Goal: Task Accomplishment & Management: Complete application form

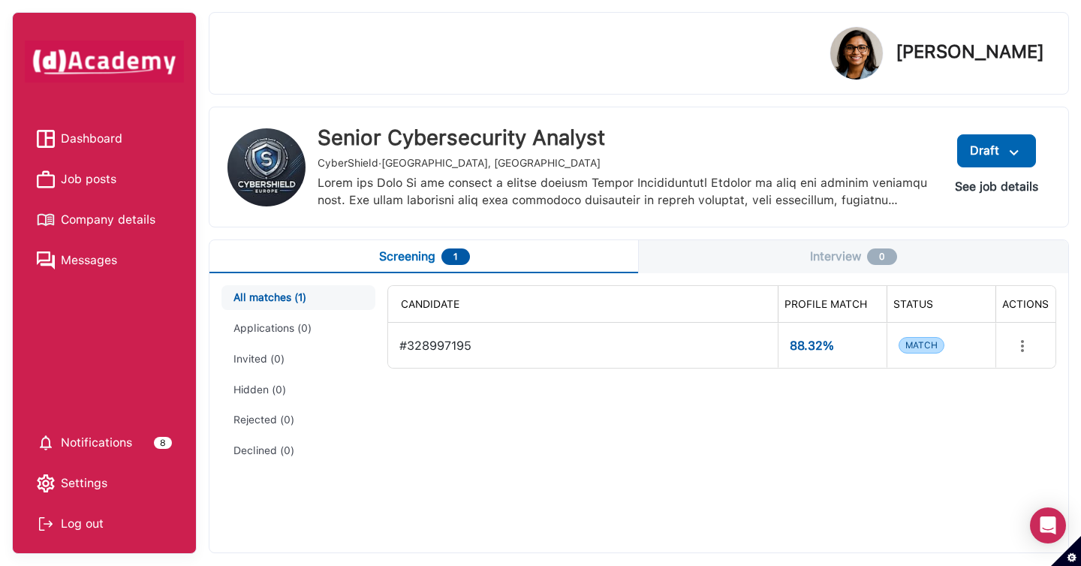
click at [103, 176] on span "Job posts" at bounding box center [89, 179] width 56 height 23
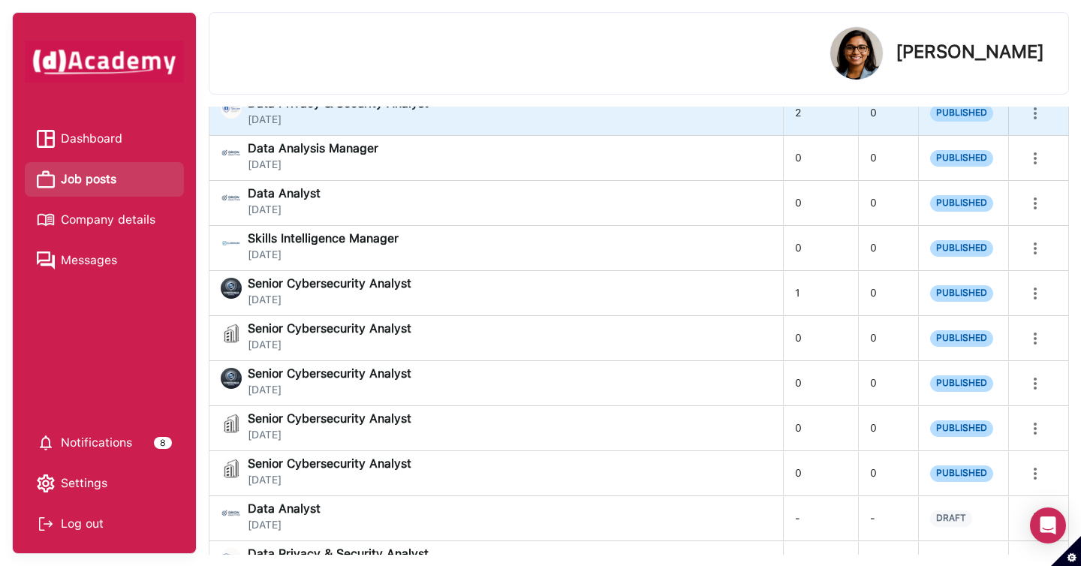
scroll to position [237, 0]
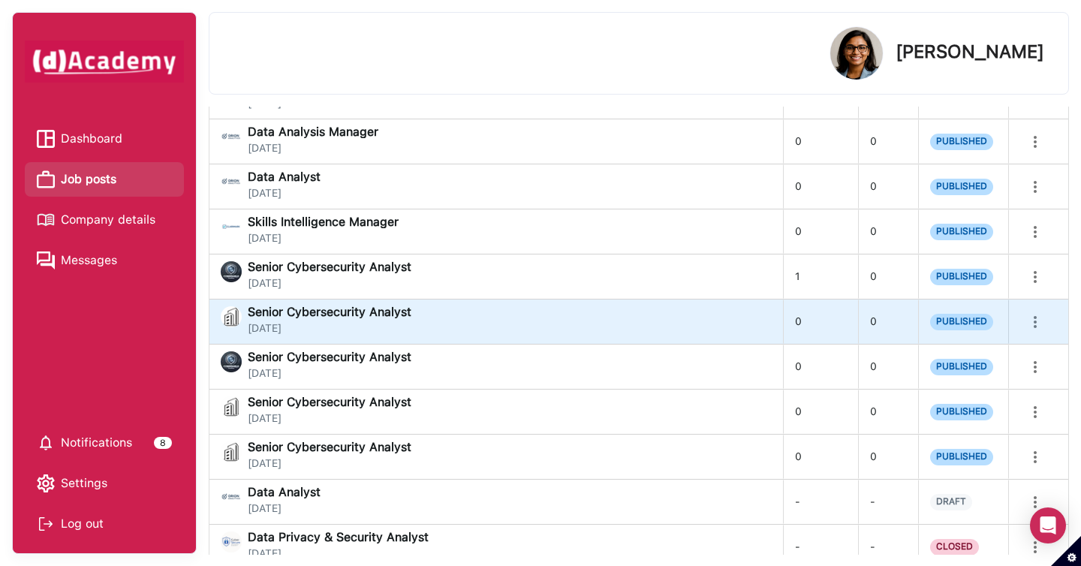
click at [586, 324] on div "Senior Cybersecurity Analyst [DATE]" at bounding box center [496, 321] width 550 height 30
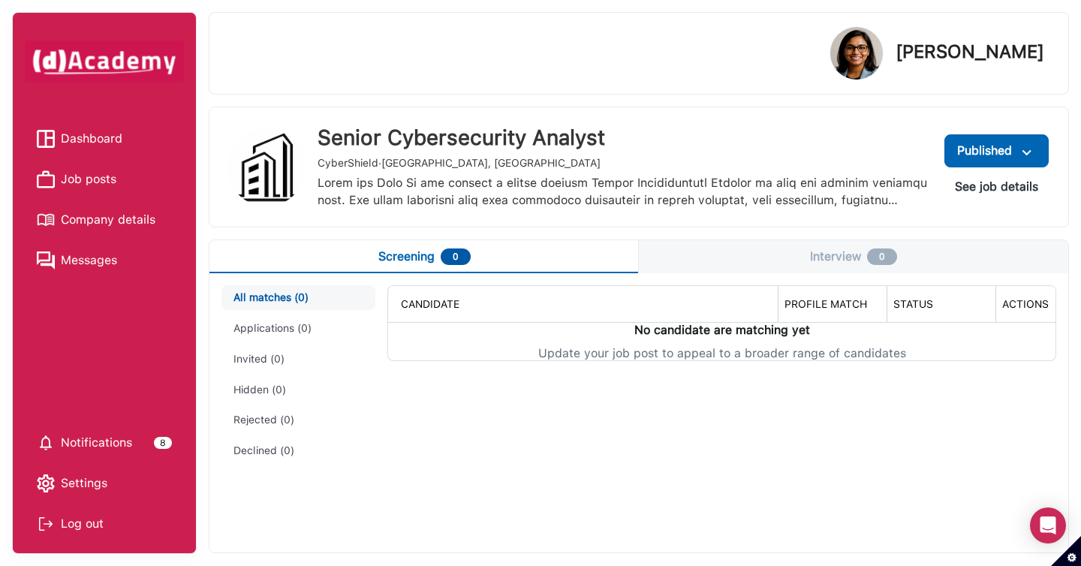
click at [978, 191] on button "See job details" at bounding box center [996, 186] width 107 height 27
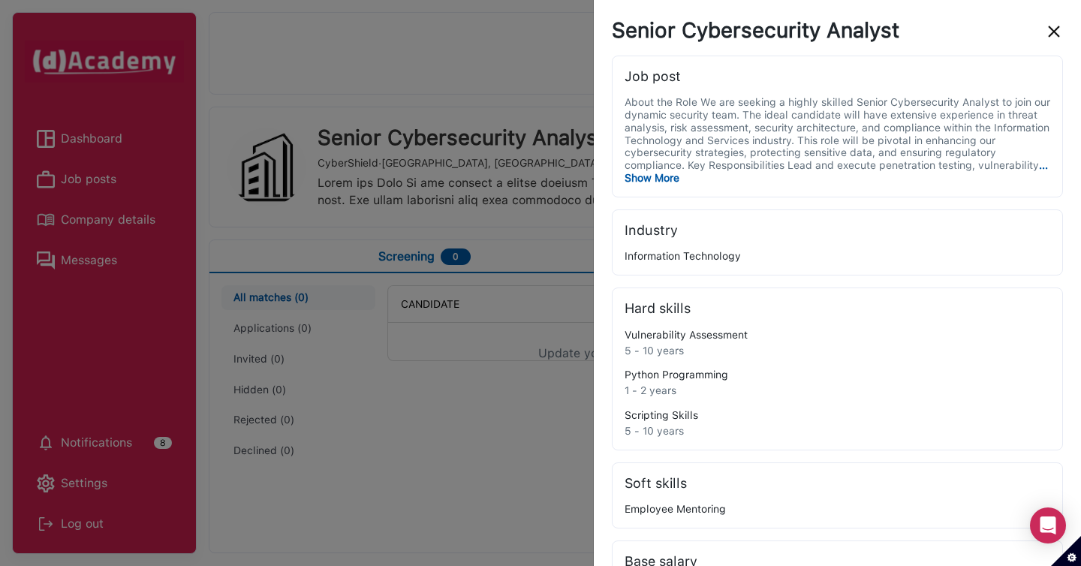
click at [1056, 36] on img "close" at bounding box center [1054, 32] width 18 height 18
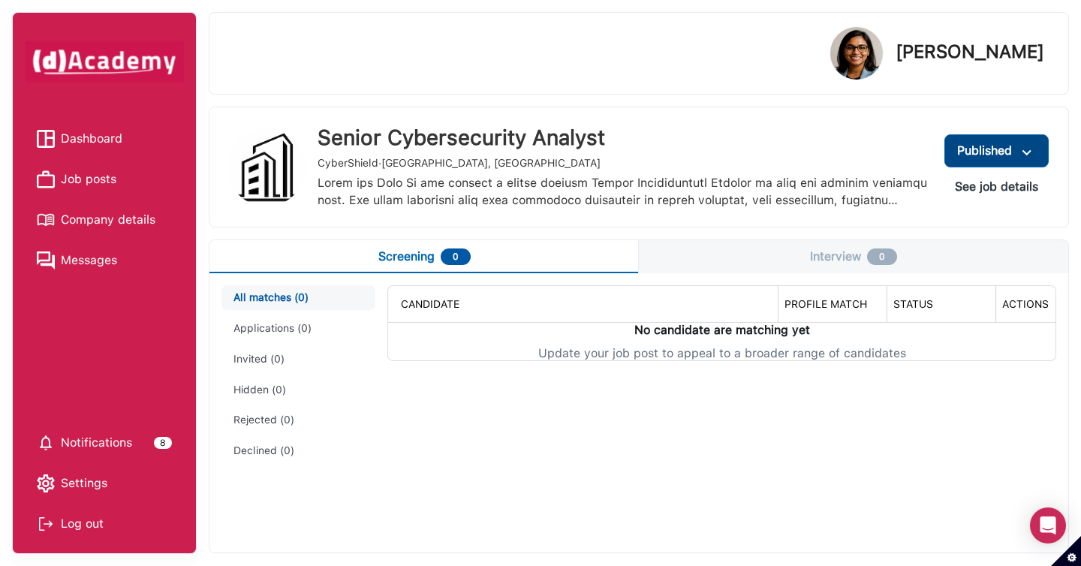
click at [1035, 149] on img at bounding box center [1027, 152] width 18 height 19
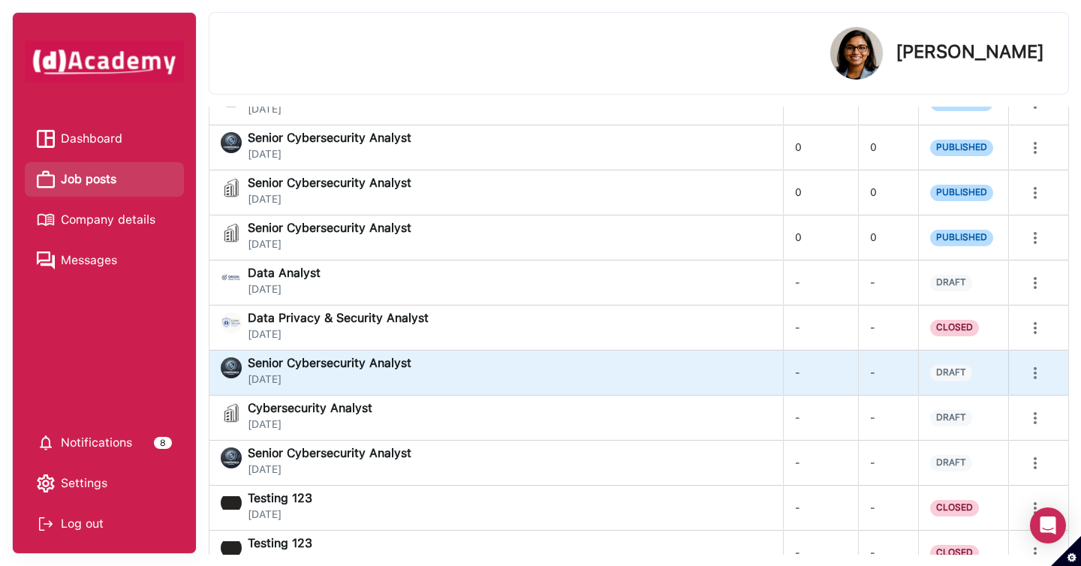
scroll to position [472, 0]
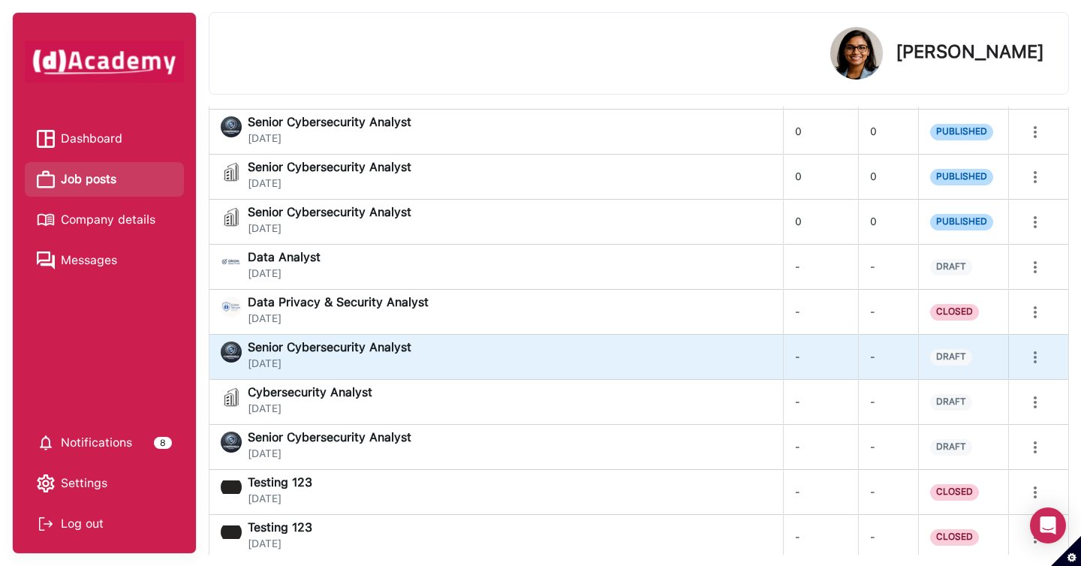
click at [746, 372] on div "Senior Cybersecurity Analyst [DATE]" at bounding box center [496, 357] width 574 height 44
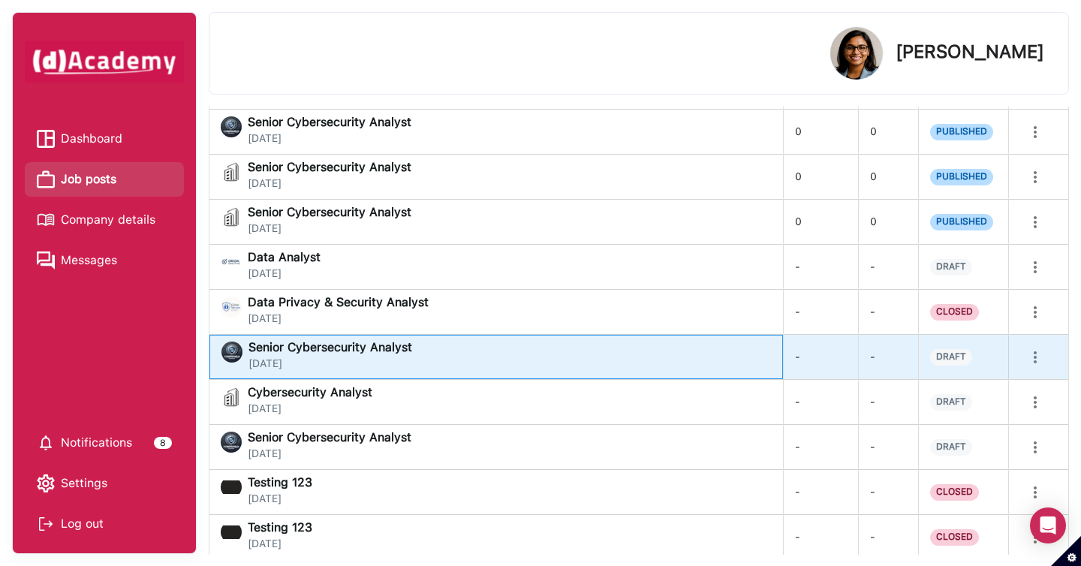
click at [719, 352] on div "Senior Cybersecurity Analyst [DATE]" at bounding box center [497, 357] width 550 height 30
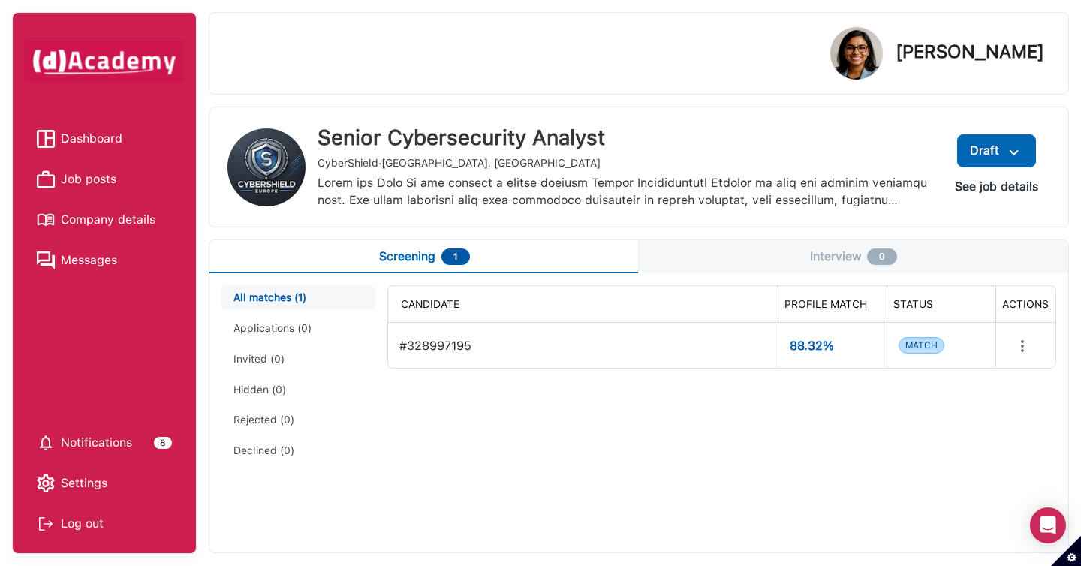
click at [527, 334] on div "#328997195" at bounding box center [582, 346] width 366 height 32
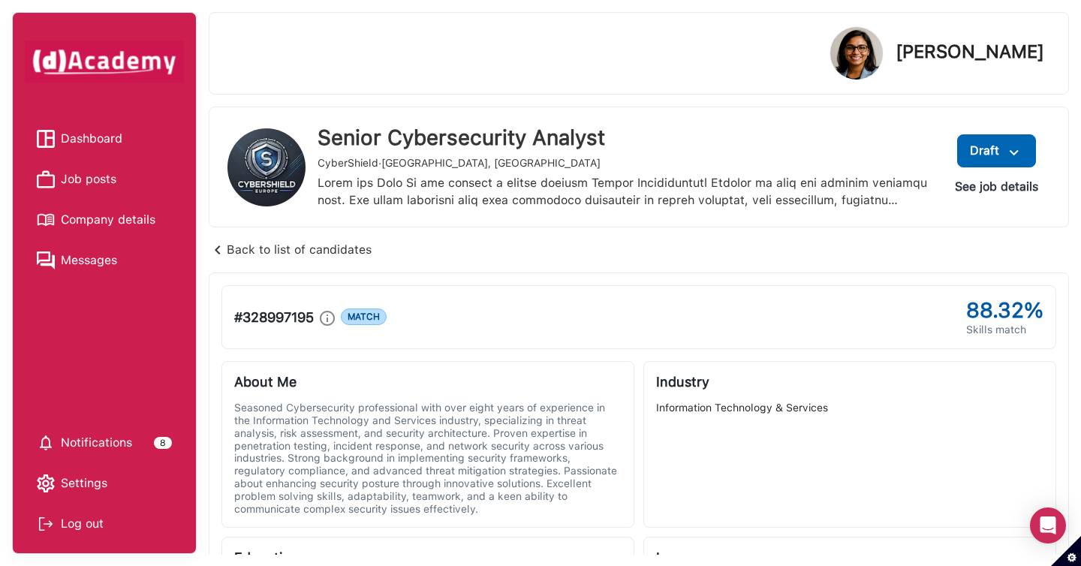
click at [117, 130] on span "Dashboard" at bounding box center [92, 139] width 62 height 23
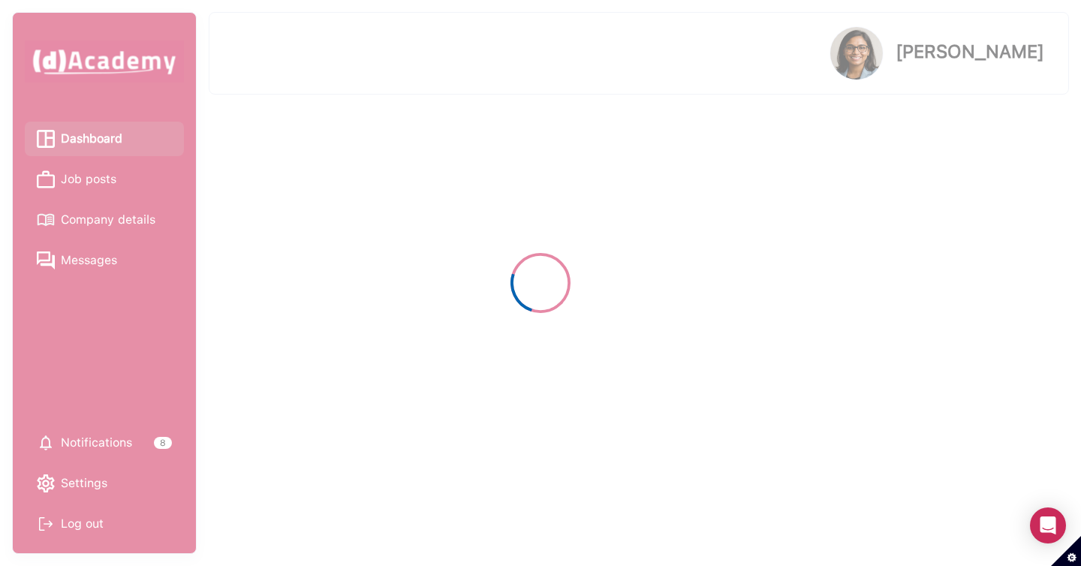
click at [111, 179] on span "Job posts" at bounding box center [89, 179] width 56 height 23
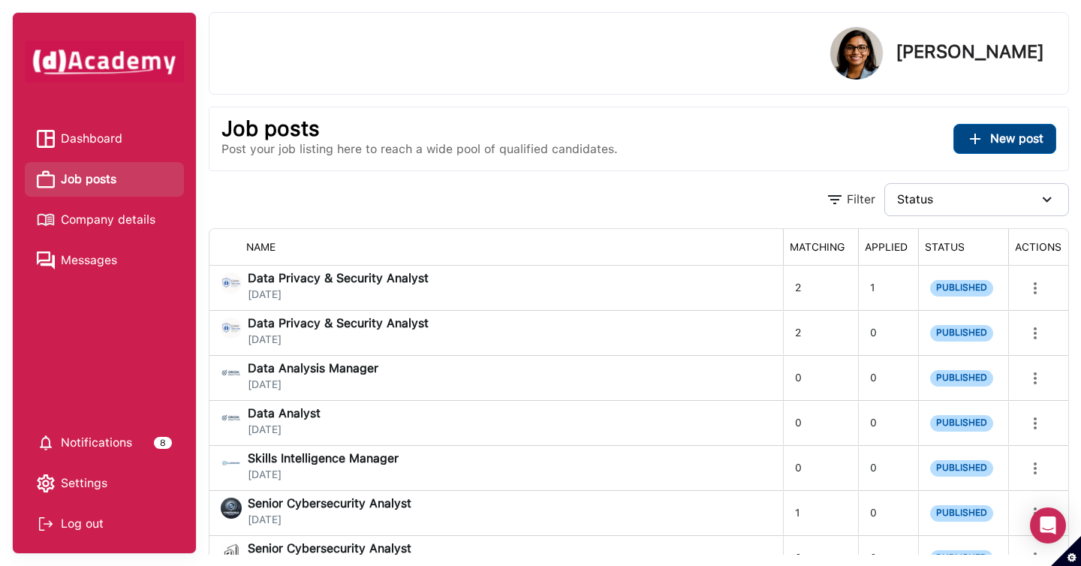
click at [972, 126] on button "New post" at bounding box center [1005, 139] width 103 height 30
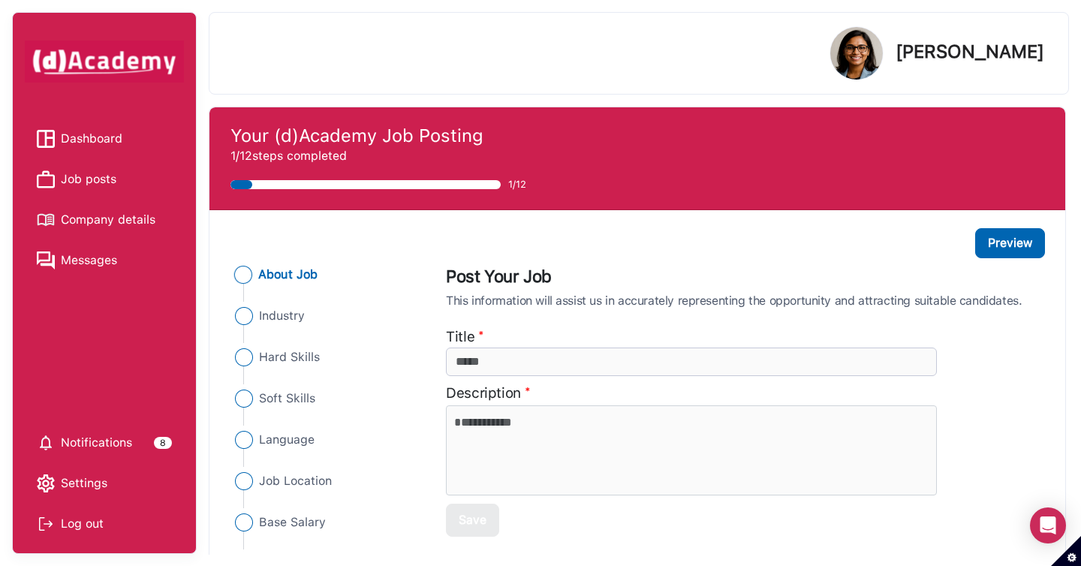
click at [749, 350] on input "additionalInfo" at bounding box center [691, 362] width 490 height 29
type input "****"
click at [658, 467] on textarea at bounding box center [691, 450] width 490 height 90
paste textarea "****"
type textarea "****"
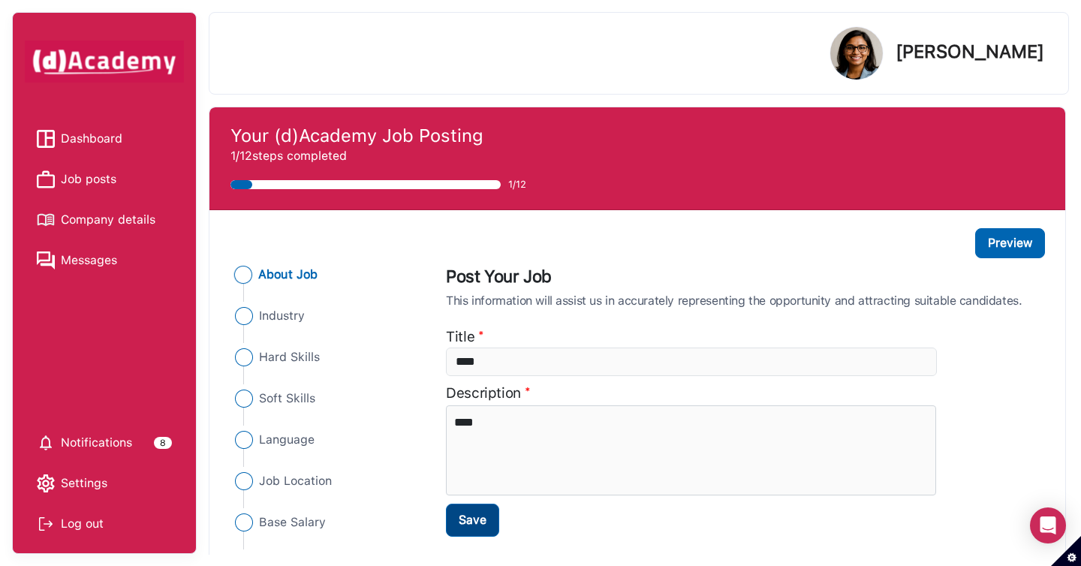
click at [490, 511] on button "Save" at bounding box center [472, 520] width 53 height 33
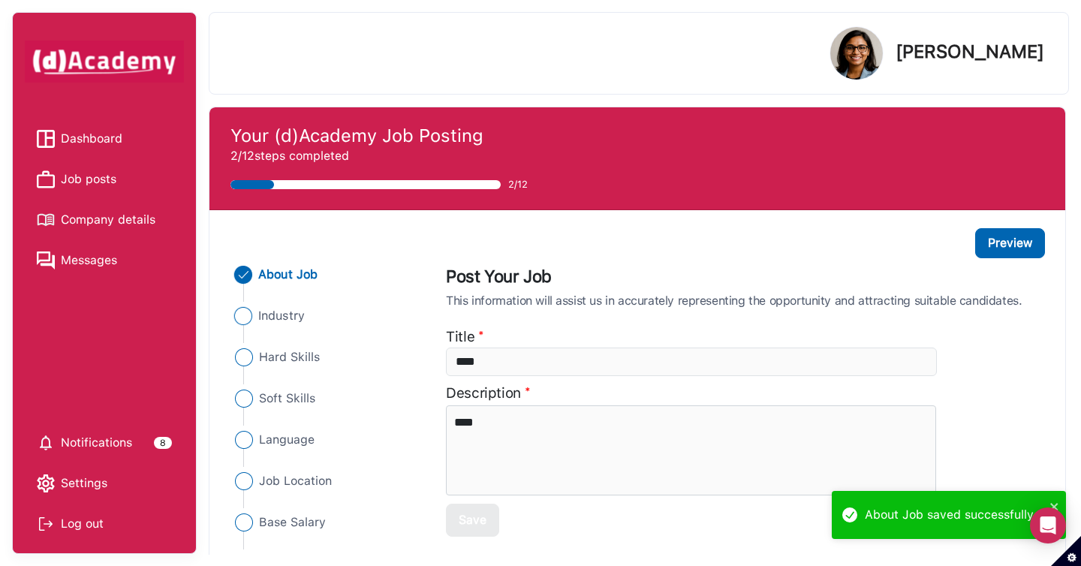
click at [293, 324] on div "Industry" at bounding box center [325, 327] width 188 height 41
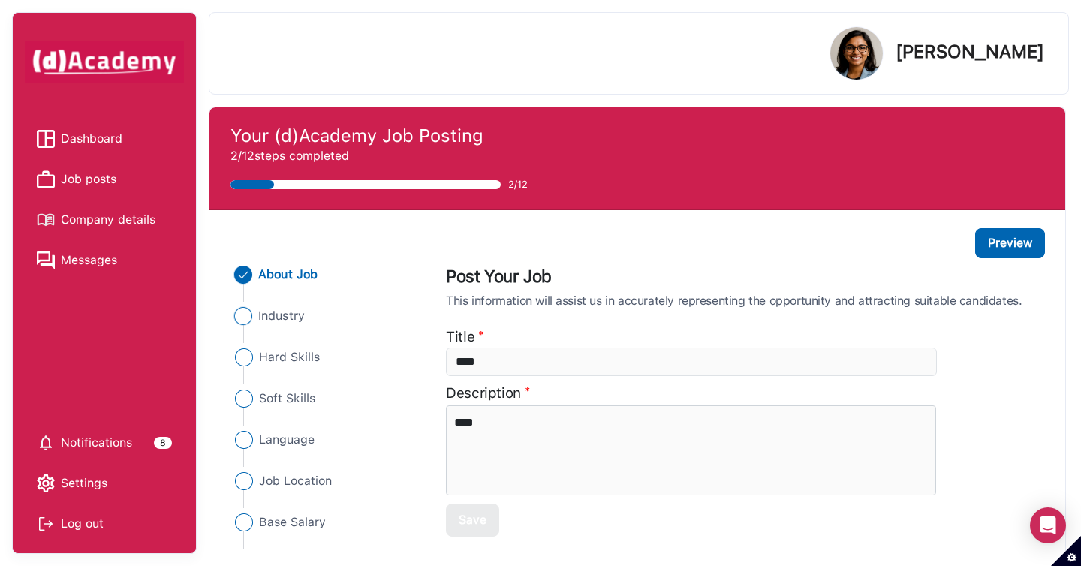
click at [291, 321] on span "Industry" at bounding box center [282, 316] width 47 height 18
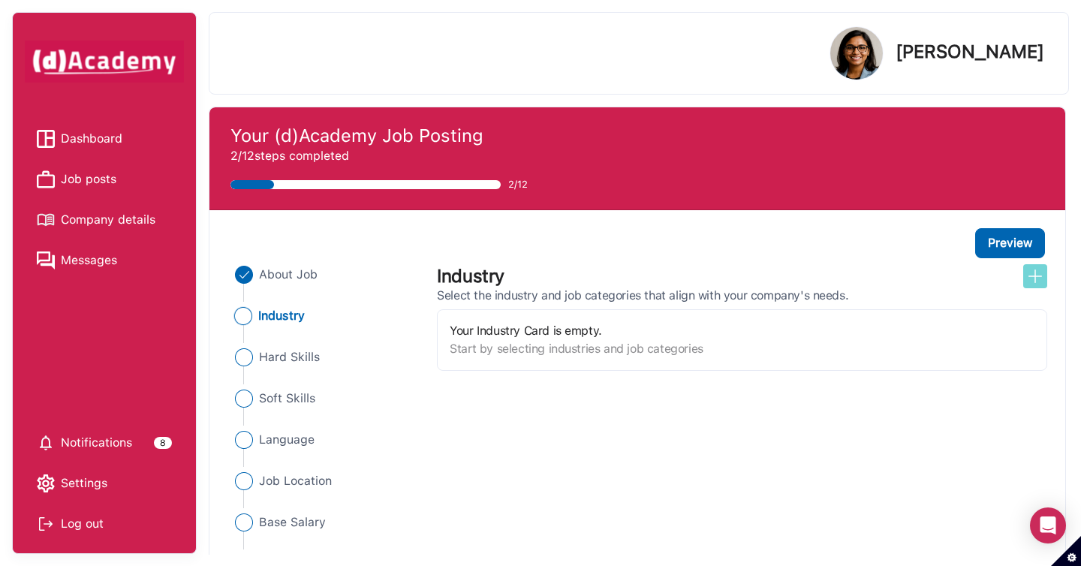
click at [1035, 273] on img at bounding box center [1035, 276] width 18 height 18
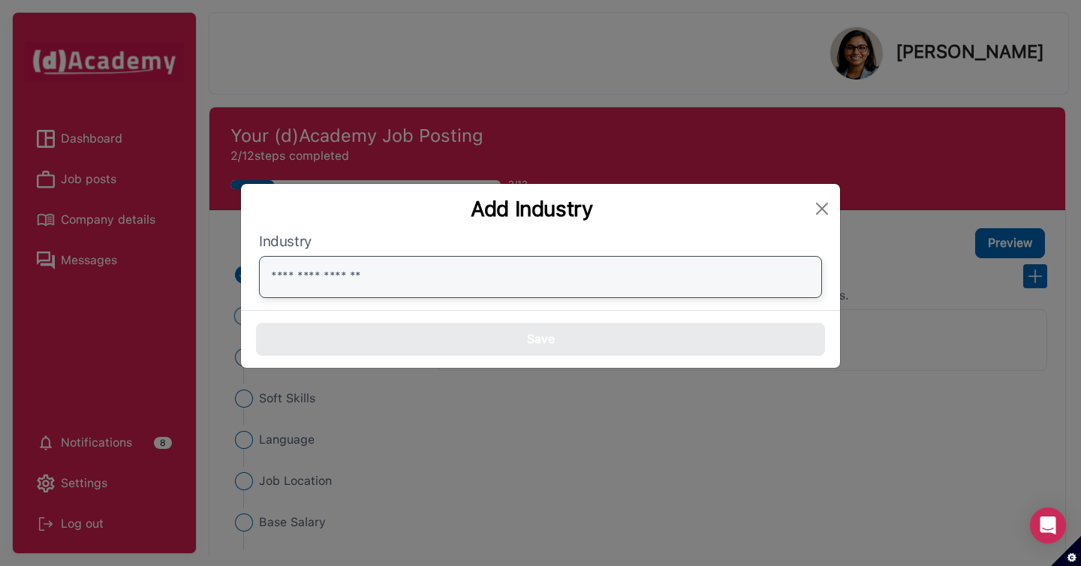
click at [748, 261] on input "text" at bounding box center [540, 277] width 563 height 42
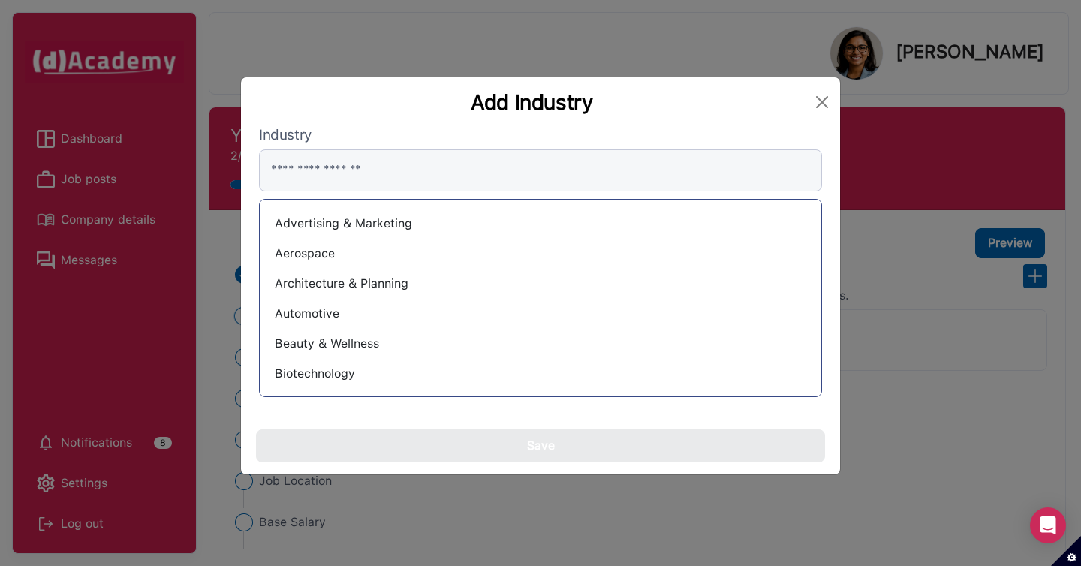
click at [667, 310] on div "Automotive" at bounding box center [541, 314] width 538 height 24
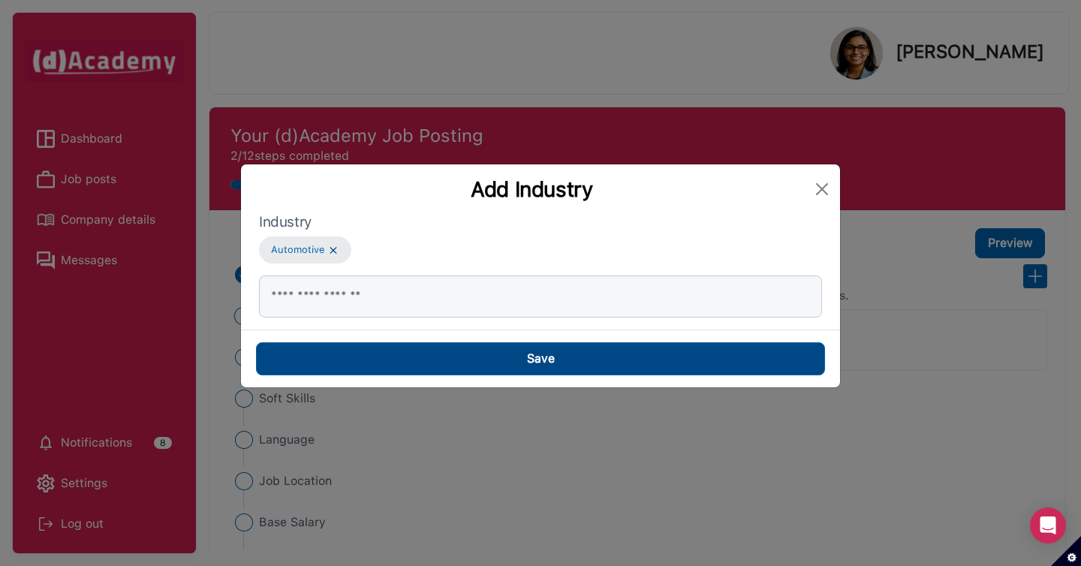
click at [628, 365] on button "Save" at bounding box center [540, 358] width 569 height 33
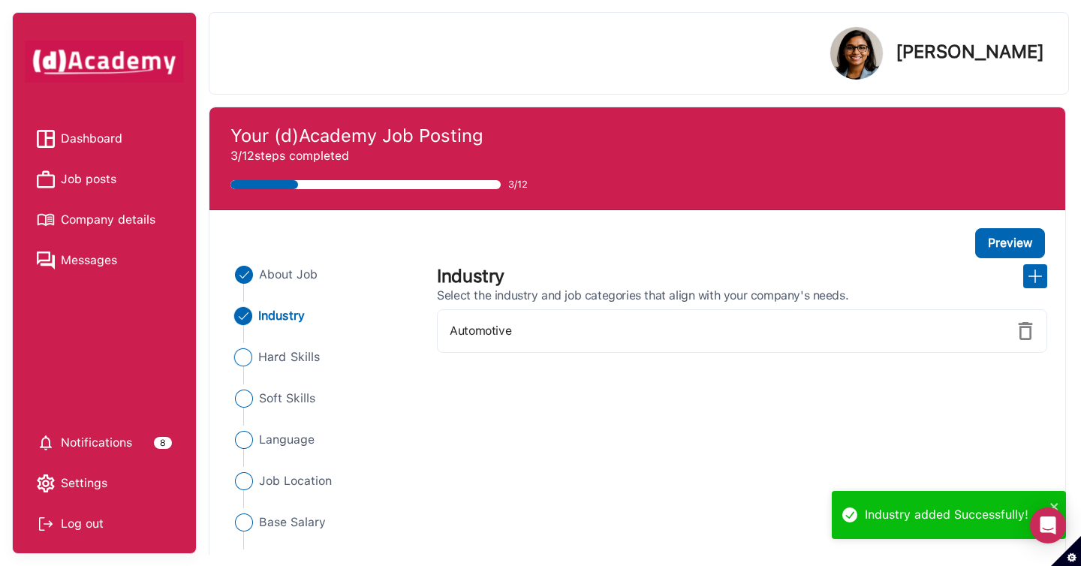
click at [307, 354] on span "Hard Skills" at bounding box center [290, 357] width 62 height 18
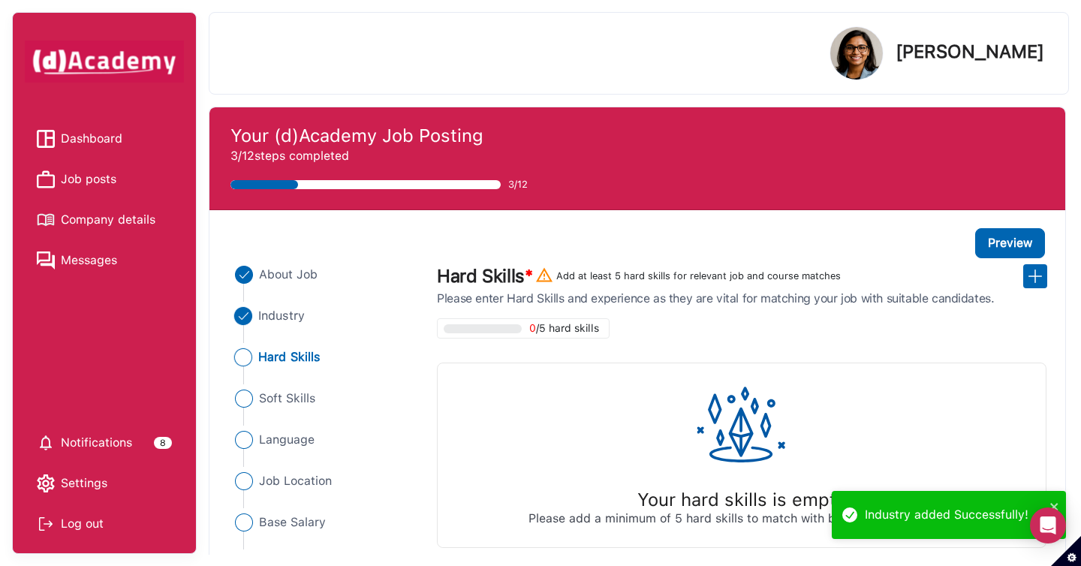
click at [264, 318] on span "Industry" at bounding box center [282, 316] width 47 height 18
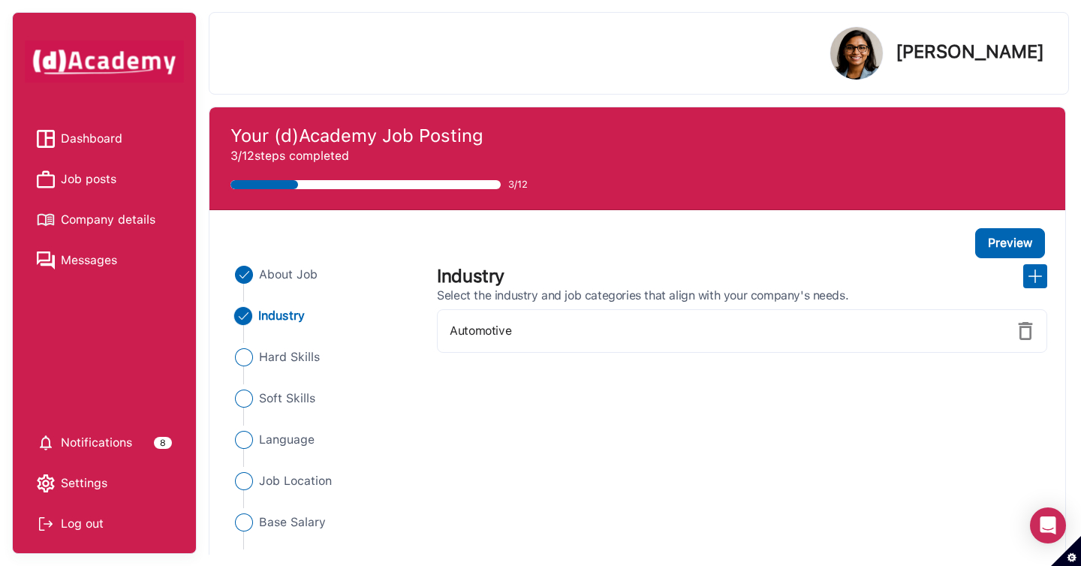
click at [1026, 327] on img at bounding box center [1026, 331] width 18 height 18
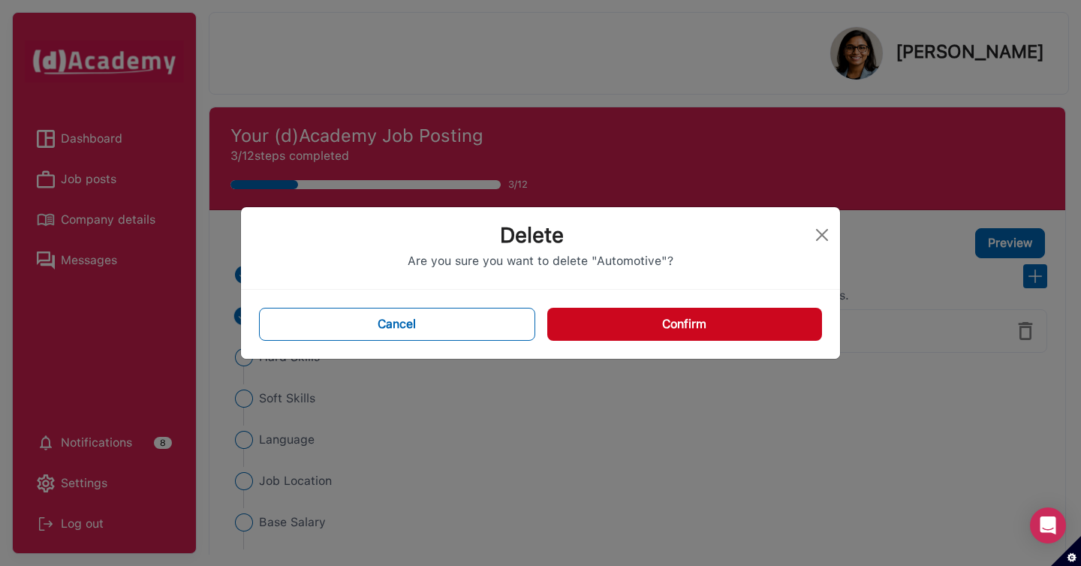
click at [728, 318] on button "Confirm" at bounding box center [684, 324] width 275 height 33
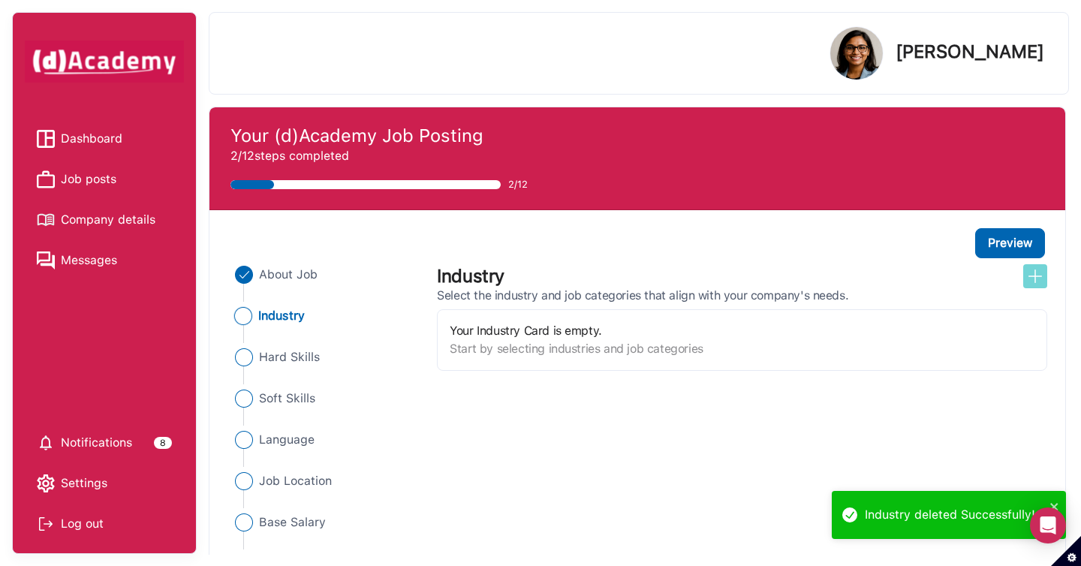
click at [1030, 281] on img at bounding box center [1035, 276] width 18 height 18
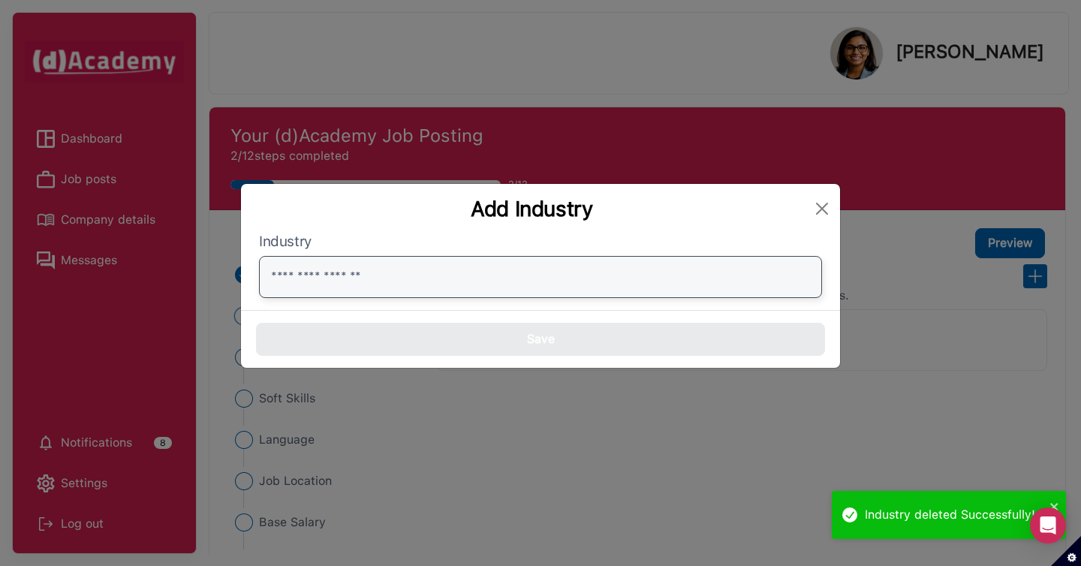
click at [635, 259] on input "text" at bounding box center [540, 277] width 563 height 42
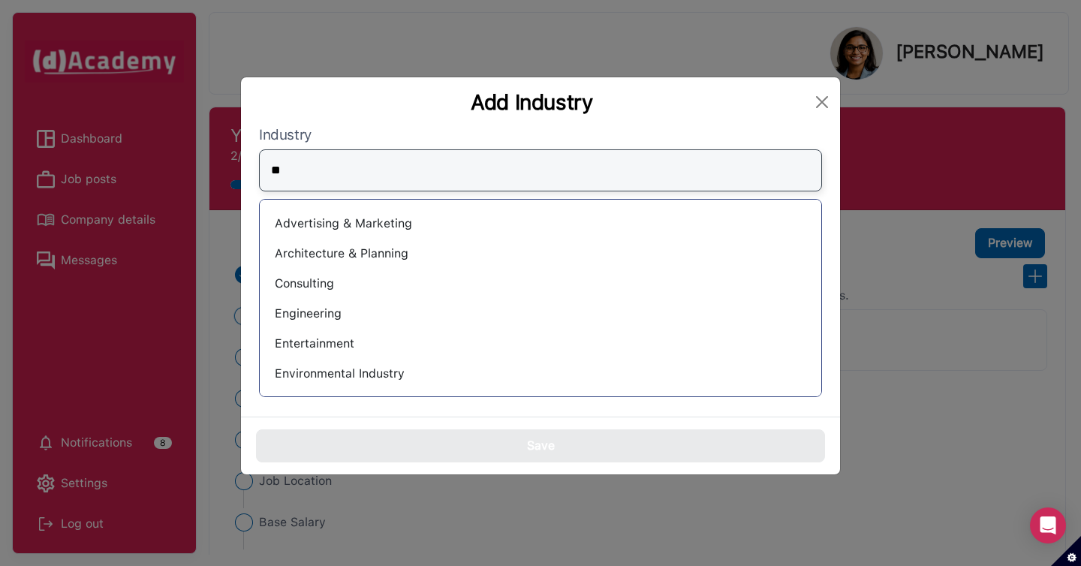
type input "*"
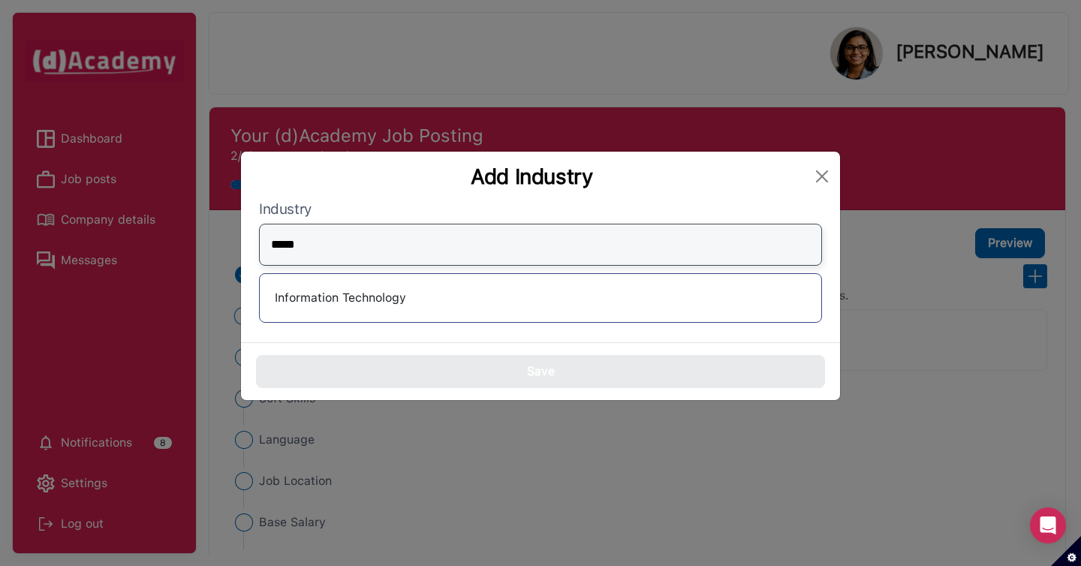
type input "*****"
click at [625, 299] on div "Information Technology" at bounding box center [541, 298] width 538 height 24
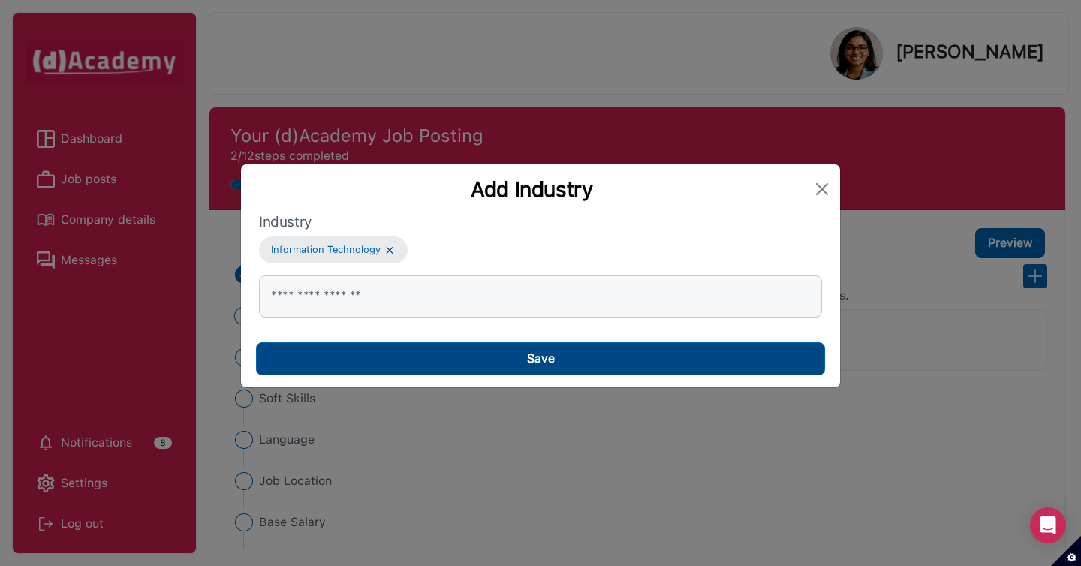
click at [613, 350] on button "Save" at bounding box center [540, 358] width 569 height 33
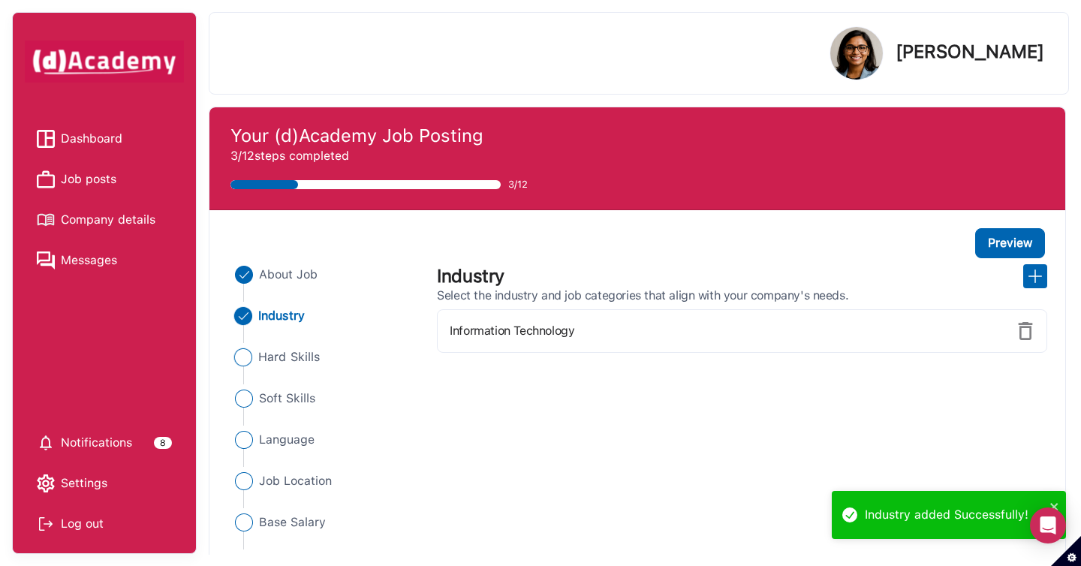
click at [296, 355] on span "Hard Skills" at bounding box center [290, 357] width 62 height 18
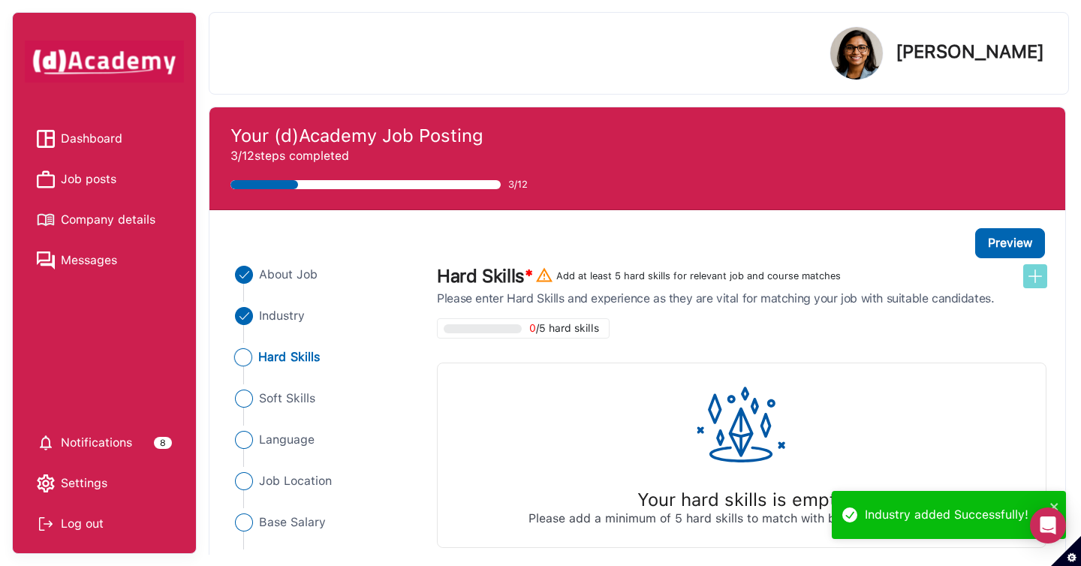
click at [1032, 282] on img at bounding box center [1035, 276] width 18 height 18
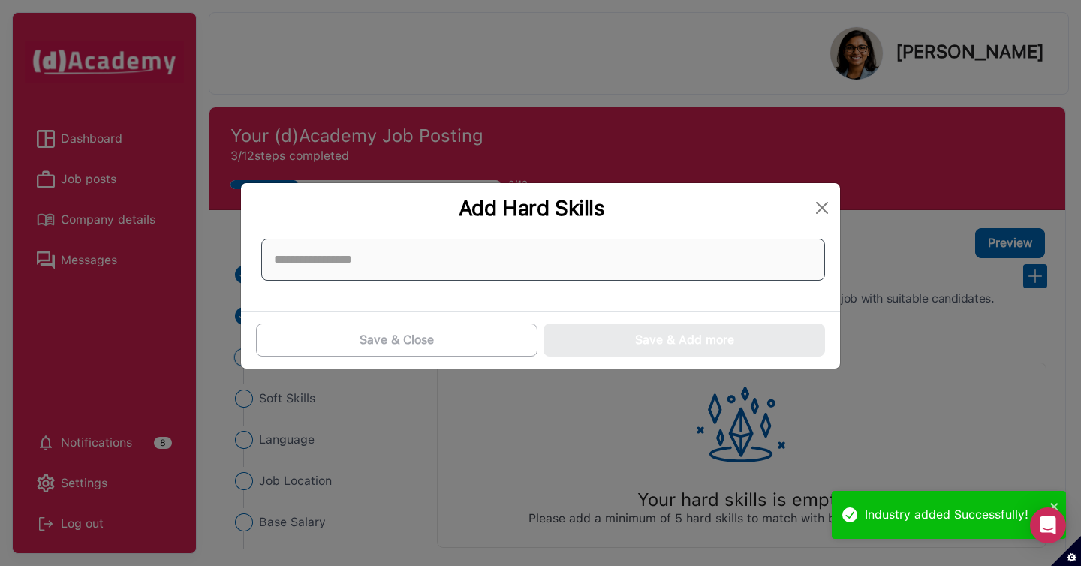
click at [753, 273] on input at bounding box center [543, 260] width 564 height 42
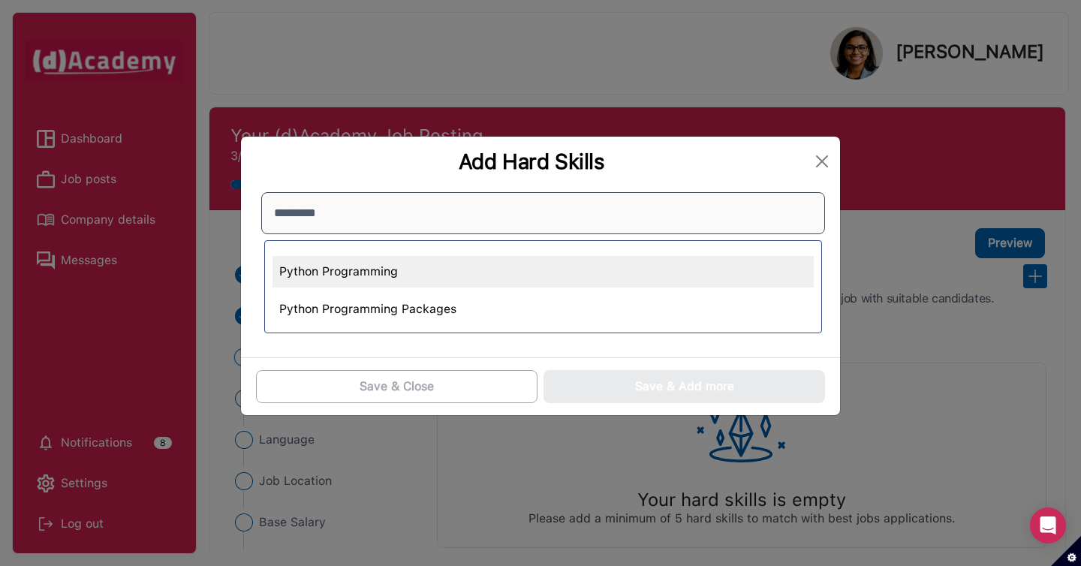
type input "*********"
click at [633, 257] on div "Python Programming" at bounding box center [543, 272] width 541 height 32
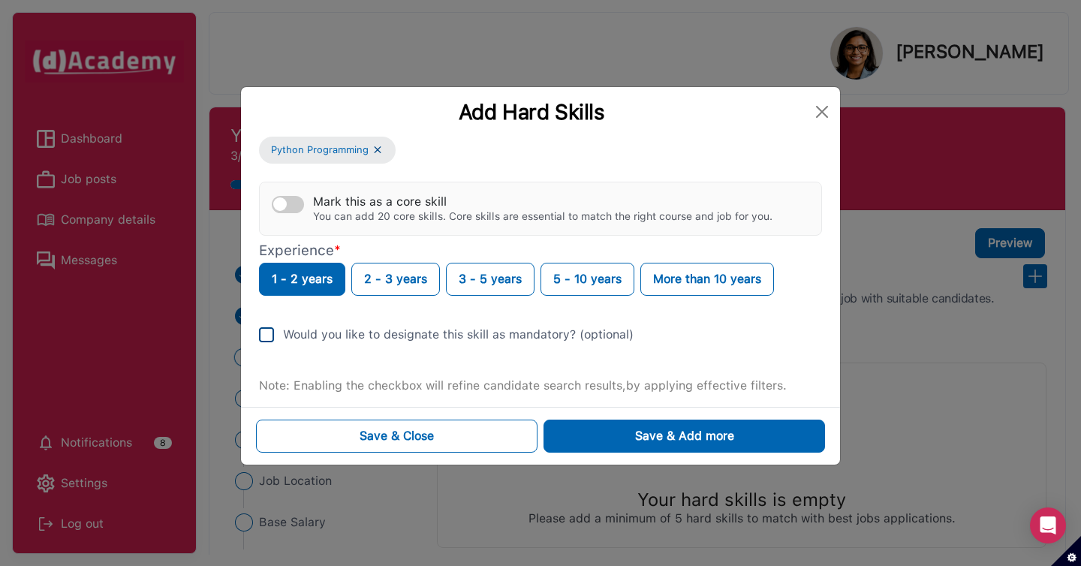
click at [267, 335] on img at bounding box center [266, 334] width 15 height 15
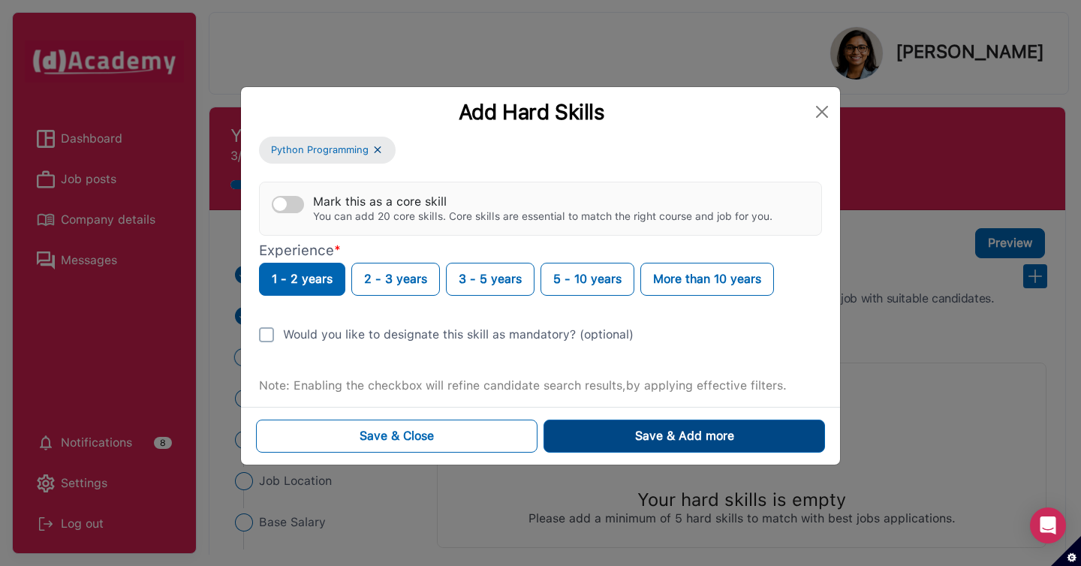
click at [668, 433] on div "Save & Add more" at bounding box center [684, 436] width 99 height 18
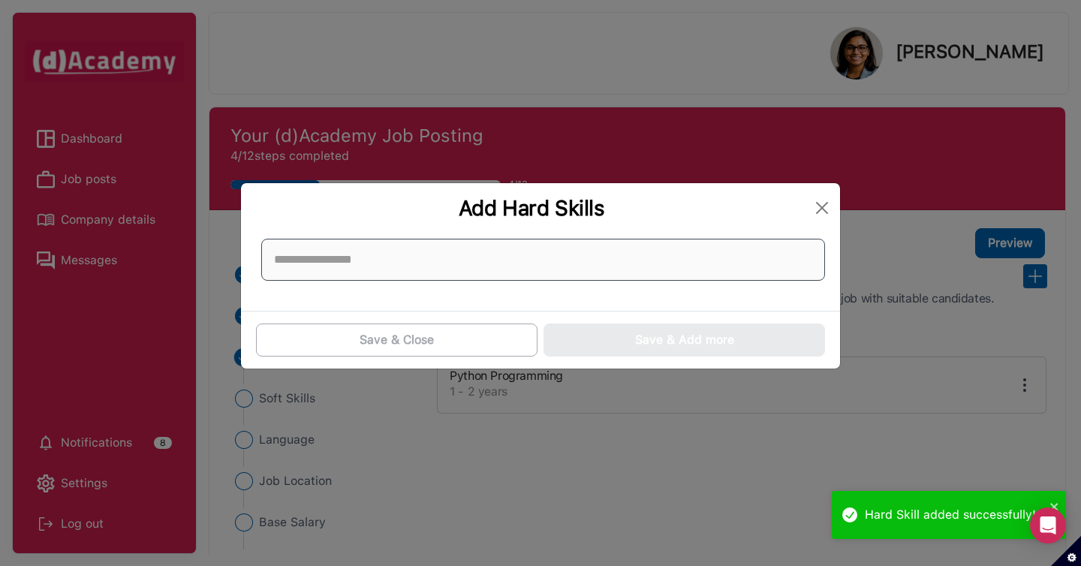
click at [574, 270] on input at bounding box center [543, 260] width 564 height 42
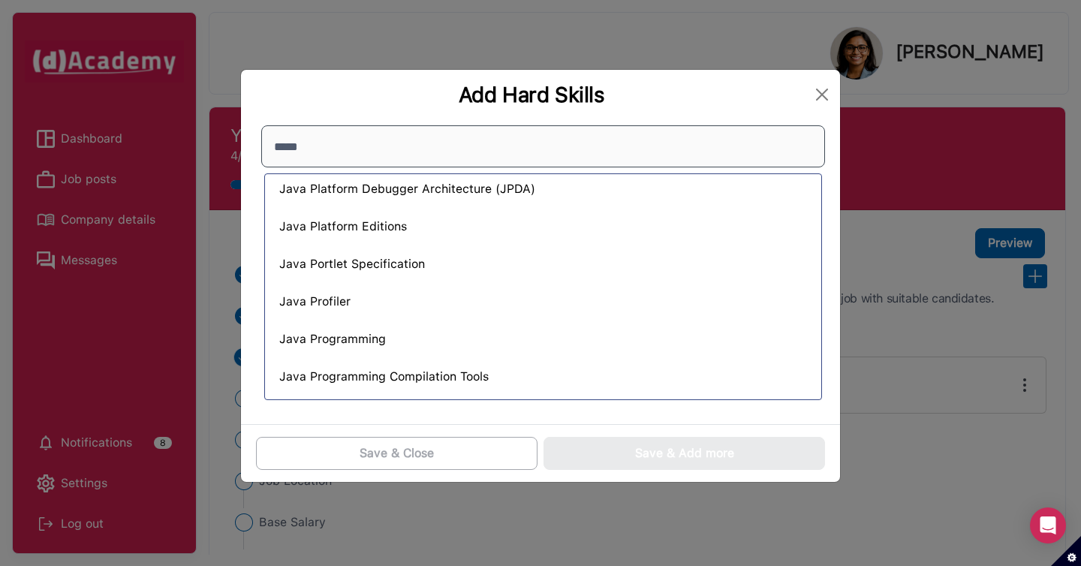
scroll to position [2643, 0]
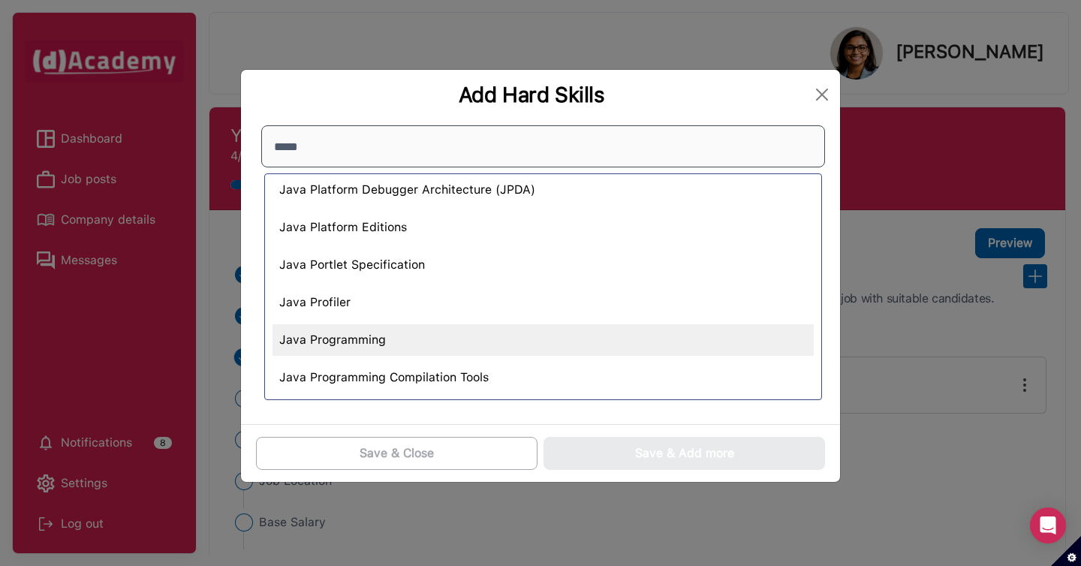
type input "****"
click at [482, 331] on div "Java Programming" at bounding box center [543, 340] width 541 height 32
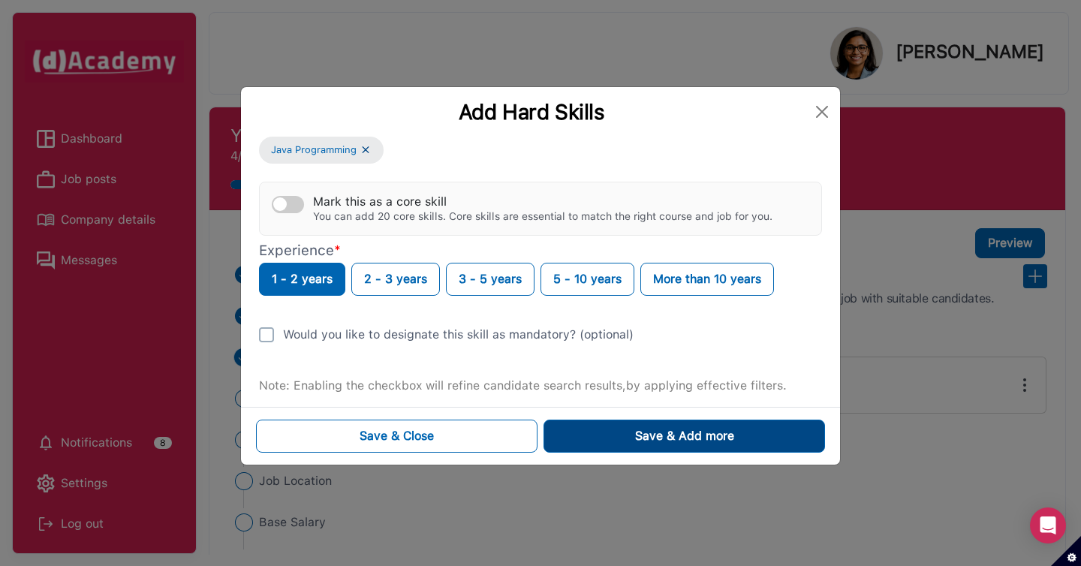
click at [582, 447] on button "Save & Add more" at bounding box center [685, 436] width 282 height 33
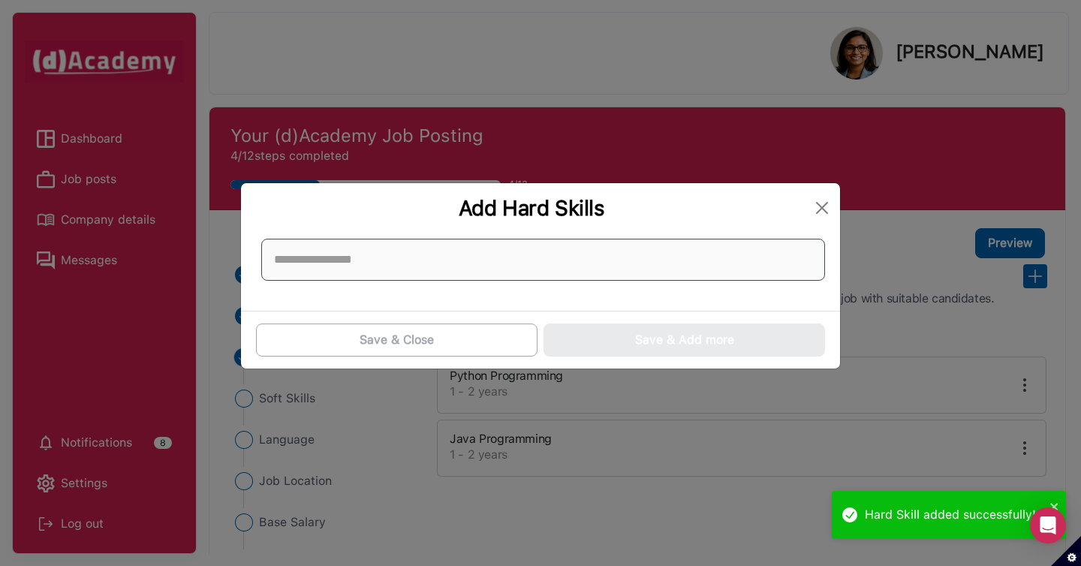
click at [543, 264] on input at bounding box center [543, 260] width 564 height 42
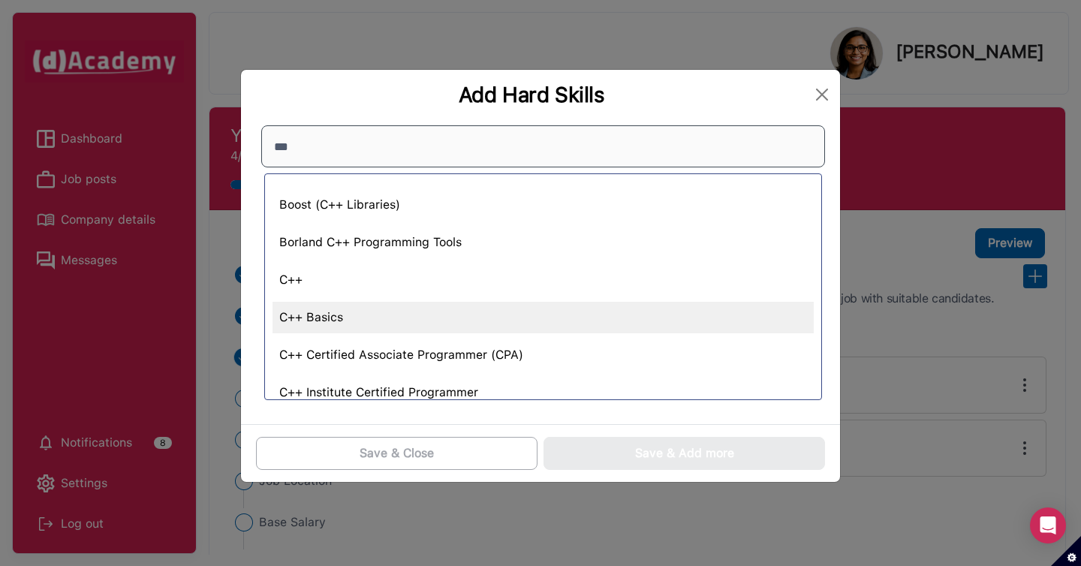
type input "***"
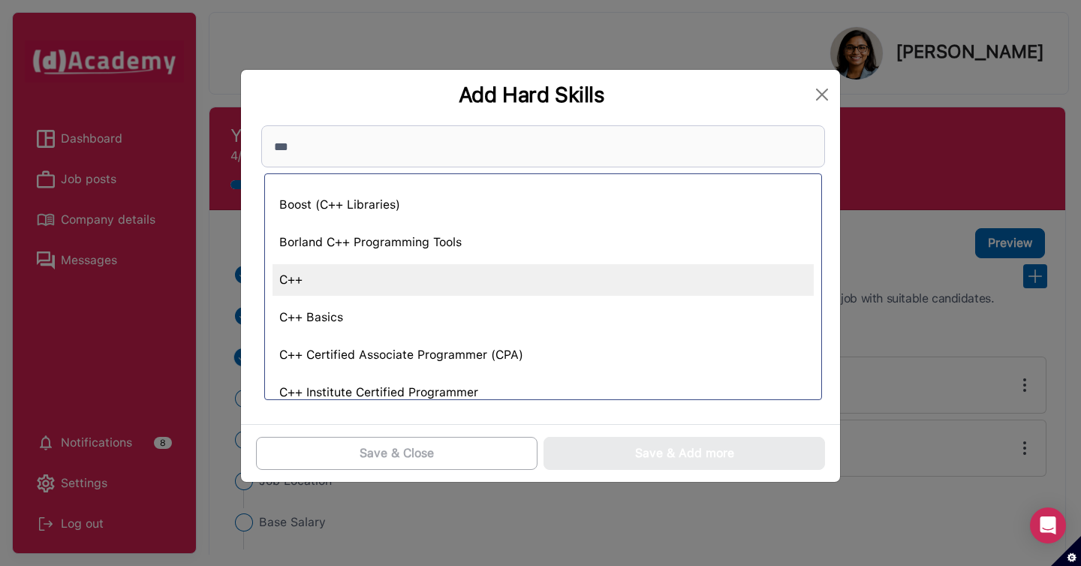
click at [459, 275] on div "C++" at bounding box center [543, 280] width 541 height 32
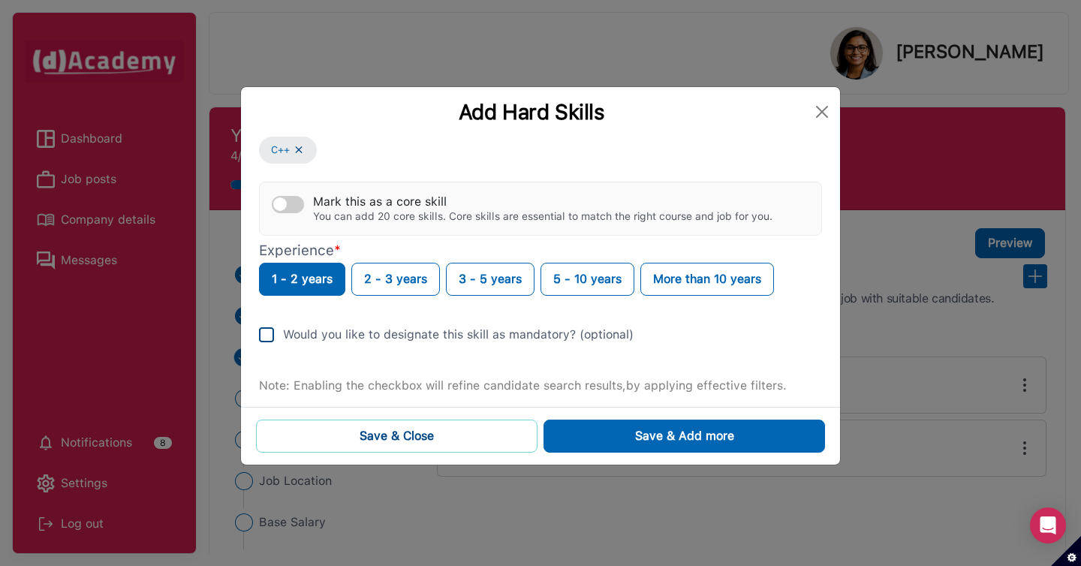
click at [495, 436] on button "Save & Close" at bounding box center [397, 436] width 282 height 33
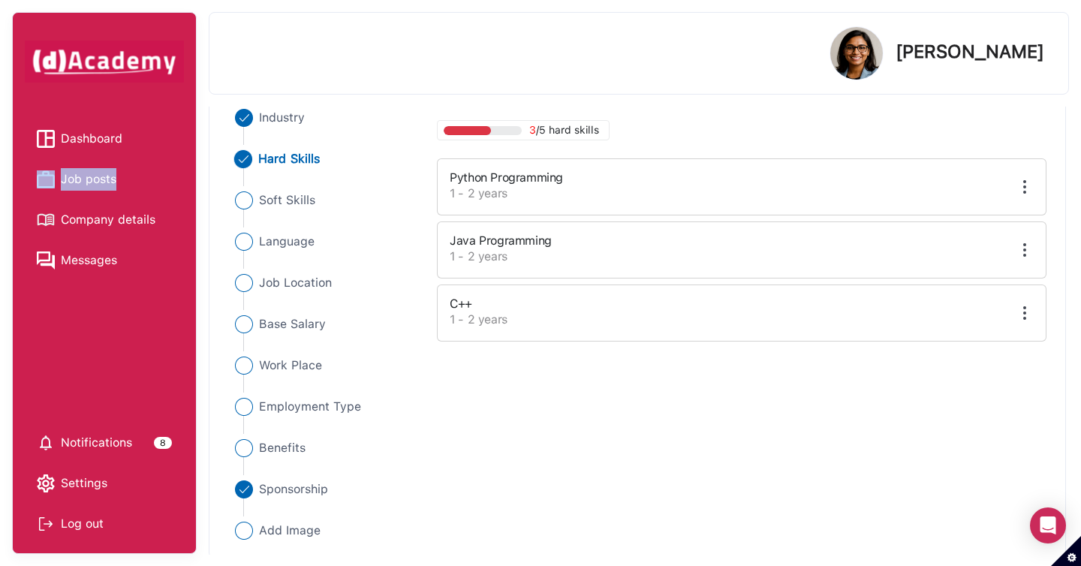
scroll to position [132, 0]
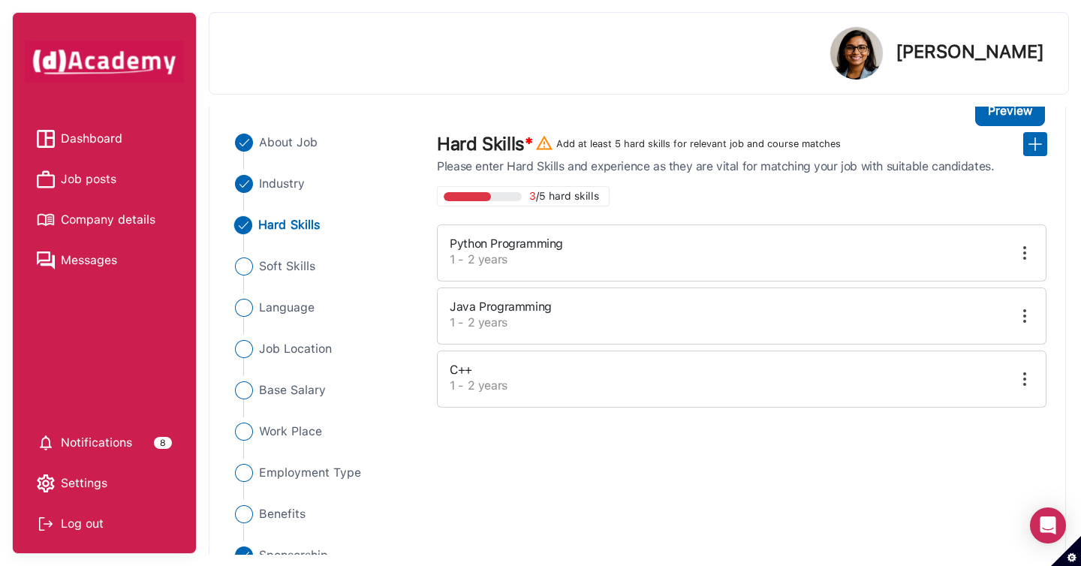
click at [668, 523] on div "About Job Industry Hard Skills Soft Skills Language Job Location Base Salary Wo…" at bounding box center [638, 366] width 838 height 480
click at [1026, 251] on img at bounding box center [1025, 253] width 18 height 18
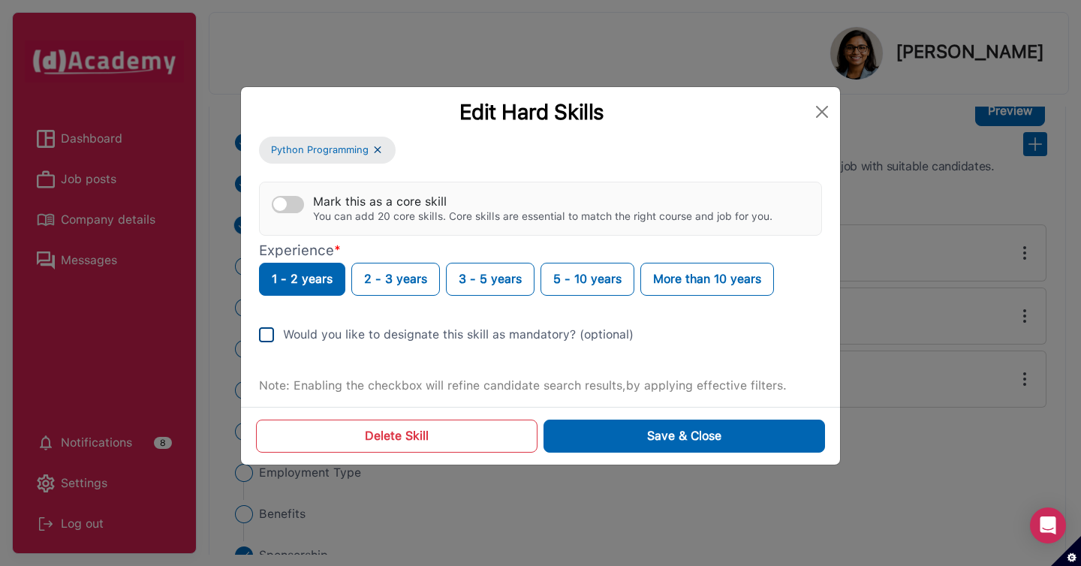
click at [463, 326] on div "Would you like to designate this skill as mandatory? (optional)" at bounding box center [458, 335] width 351 height 18
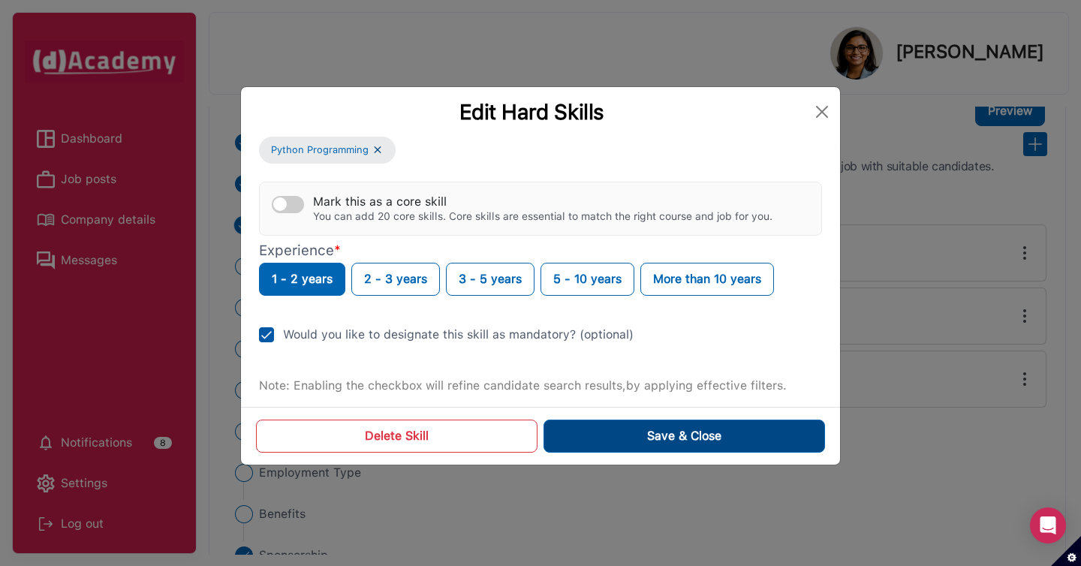
click at [585, 441] on button "Save & Close" at bounding box center [685, 436] width 282 height 33
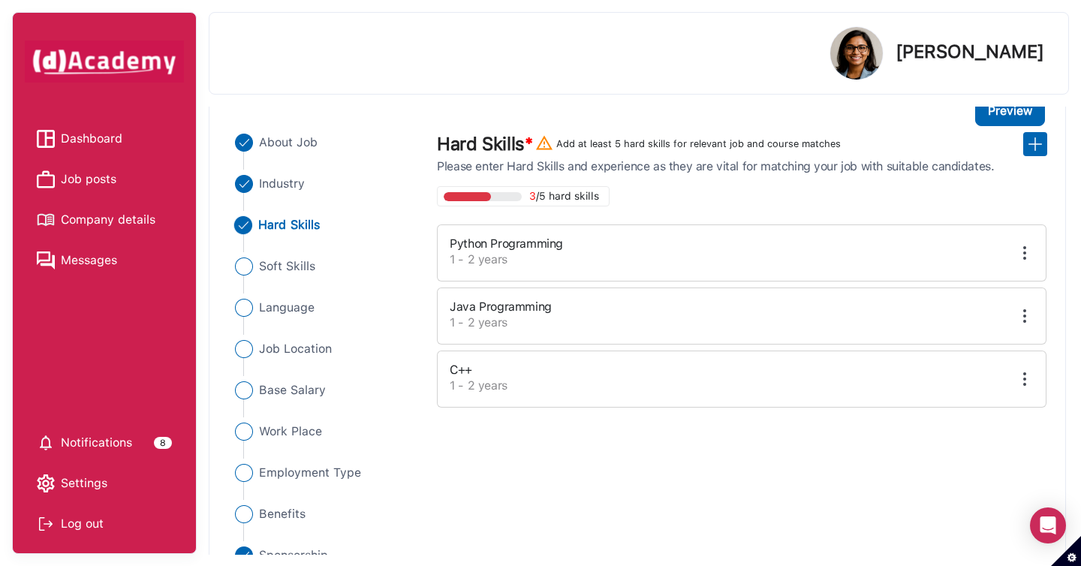
click at [1038, 250] on div at bounding box center [968, 253] width 150 height 18
click at [1030, 250] on img at bounding box center [1025, 253] width 18 height 18
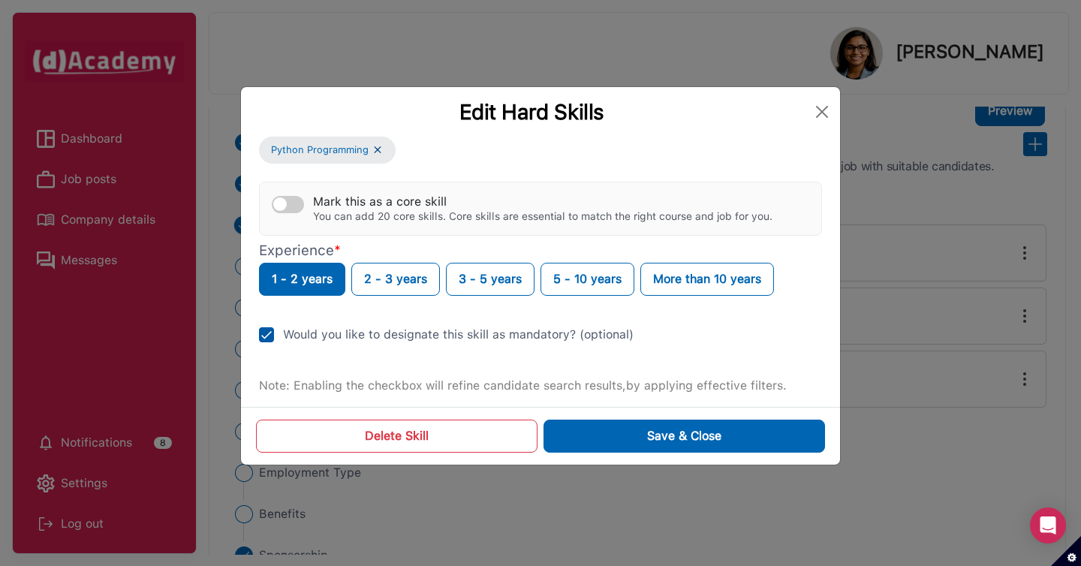
click at [320, 336] on div "Would you like to designate this skill as mandatory? (optional)" at bounding box center [458, 335] width 351 height 18
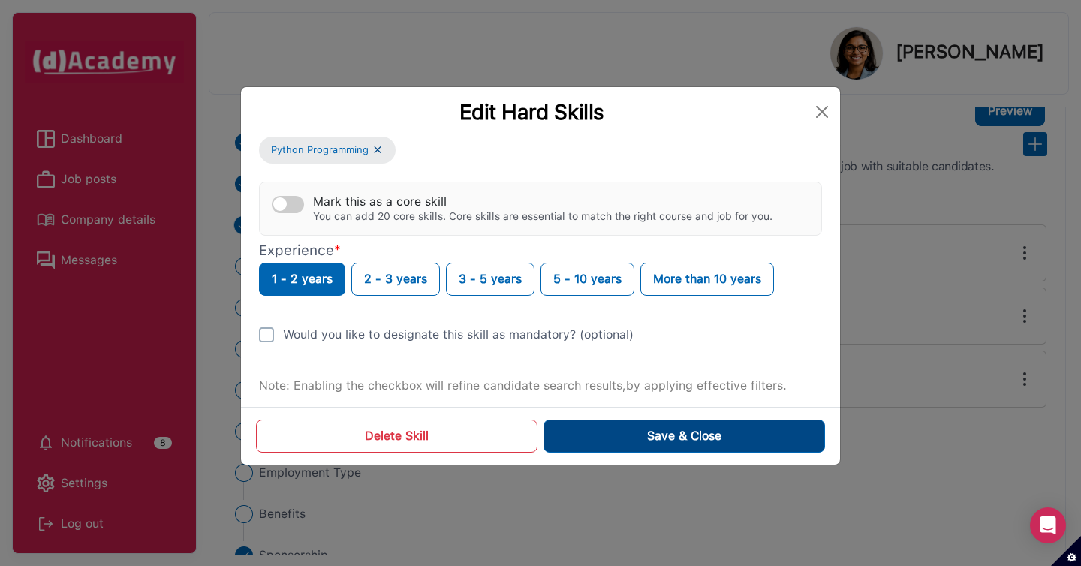
click at [583, 445] on button "Save & Close" at bounding box center [685, 436] width 282 height 33
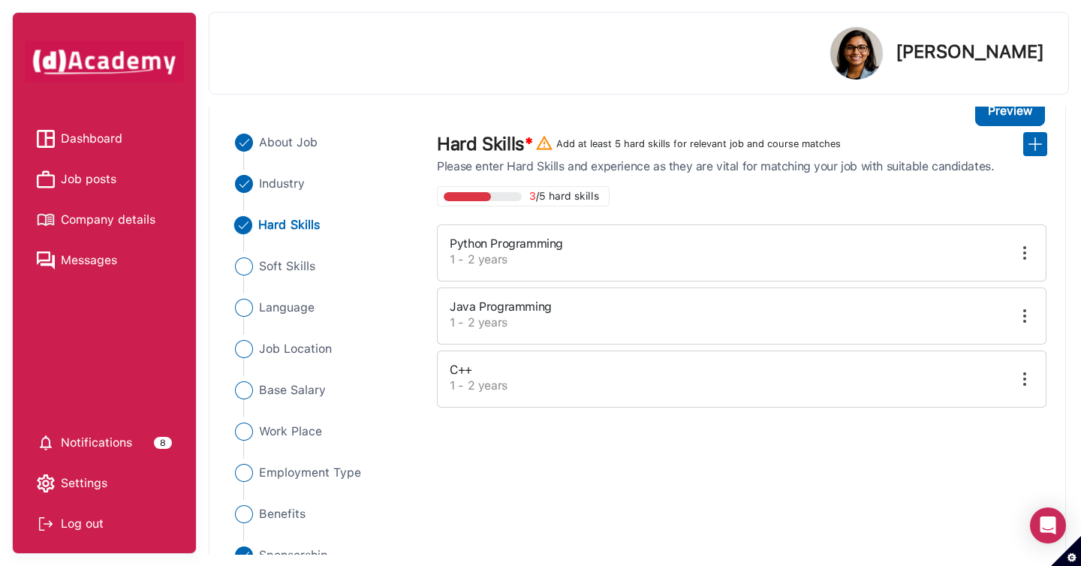
click at [1026, 261] on img at bounding box center [1025, 253] width 18 height 18
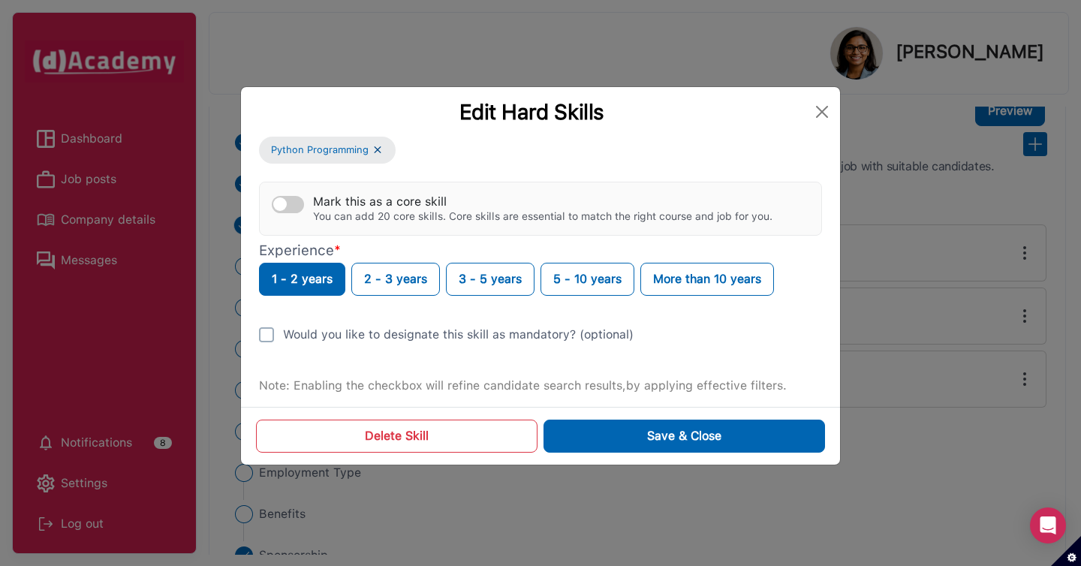
click at [382, 324] on div "Python Programming Mark this as a core skill You can add 20 core skills. Core s…" at bounding box center [540, 266] width 563 height 258
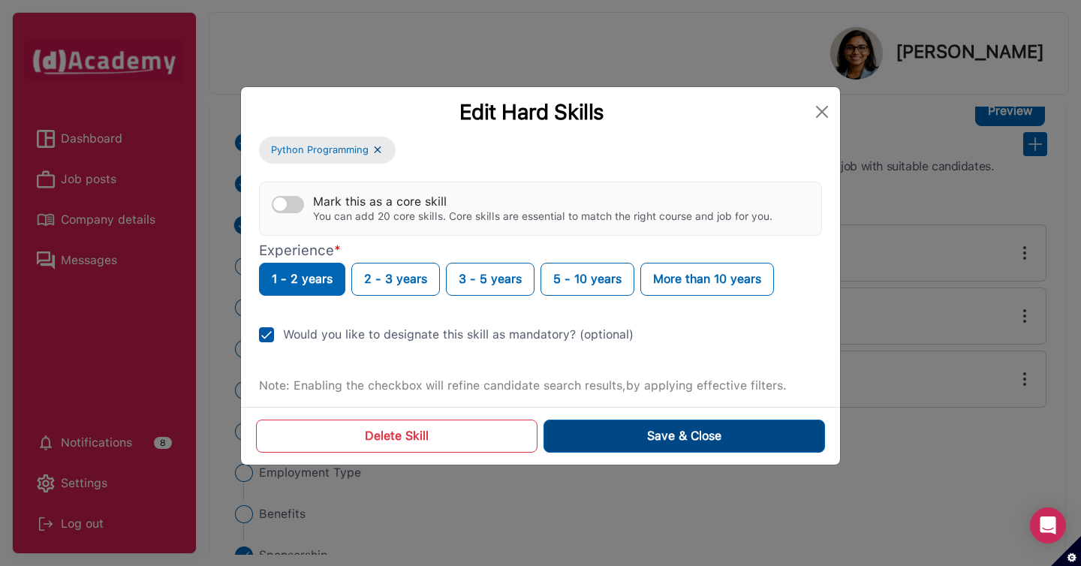
click at [670, 438] on div "Save & Close" at bounding box center [684, 436] width 74 height 18
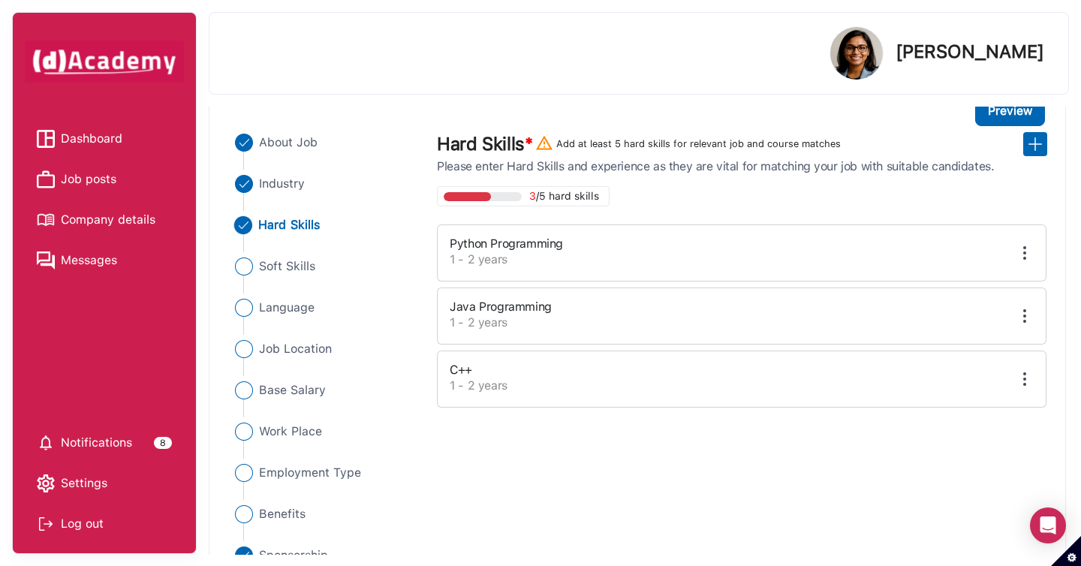
click at [1030, 315] on img at bounding box center [1025, 316] width 18 height 18
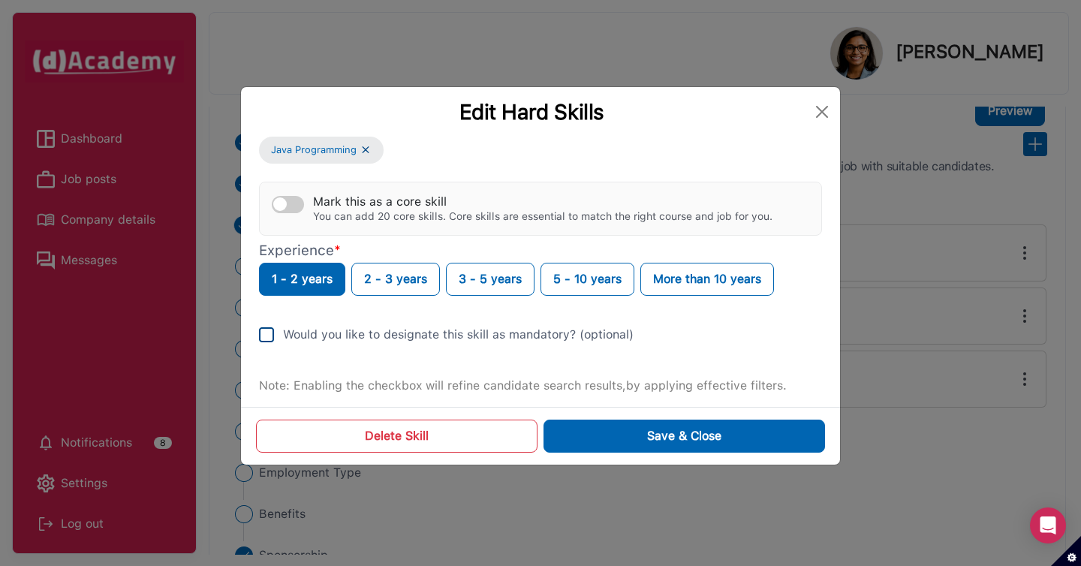
click at [370, 342] on div "Would you like to designate this skill as mandatory? (optional)" at bounding box center [458, 335] width 351 height 18
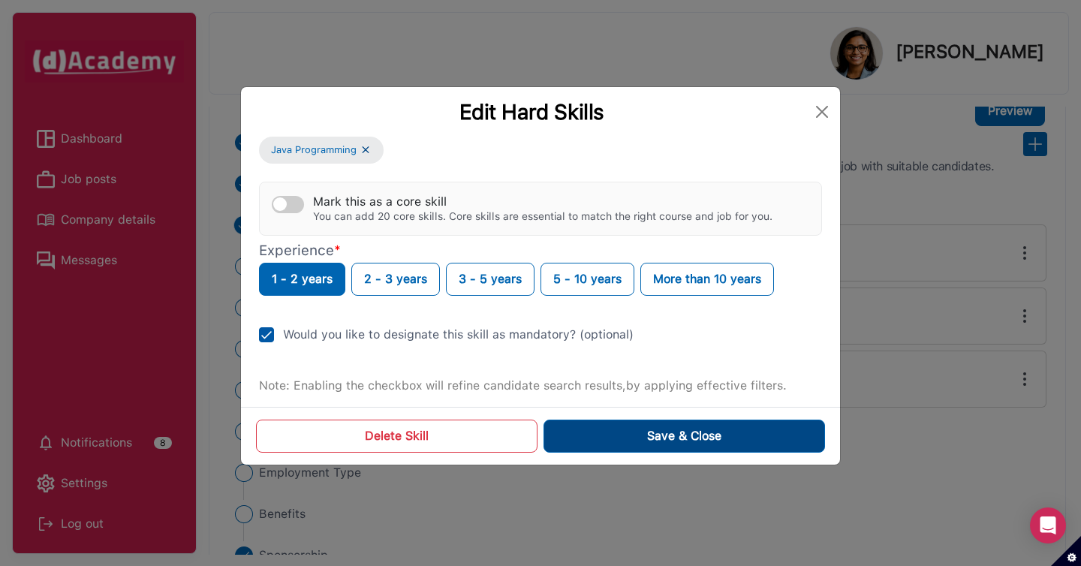
click at [602, 430] on button "Save & Close" at bounding box center [685, 436] width 282 height 33
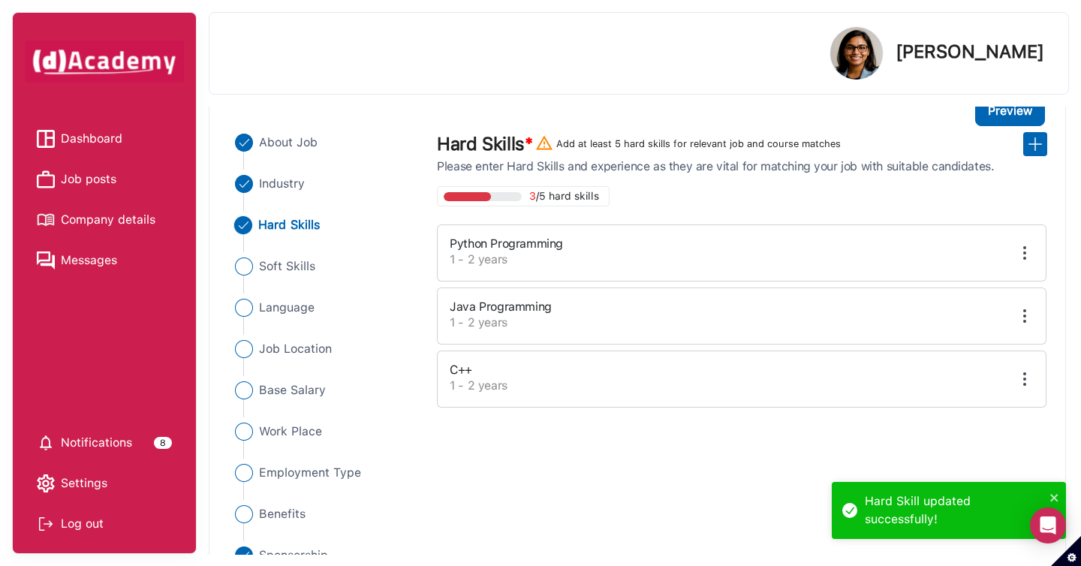
click at [101, 517] on div "Log out" at bounding box center [104, 524] width 135 height 23
